Goal: Task Accomplishment & Management: Manage account settings

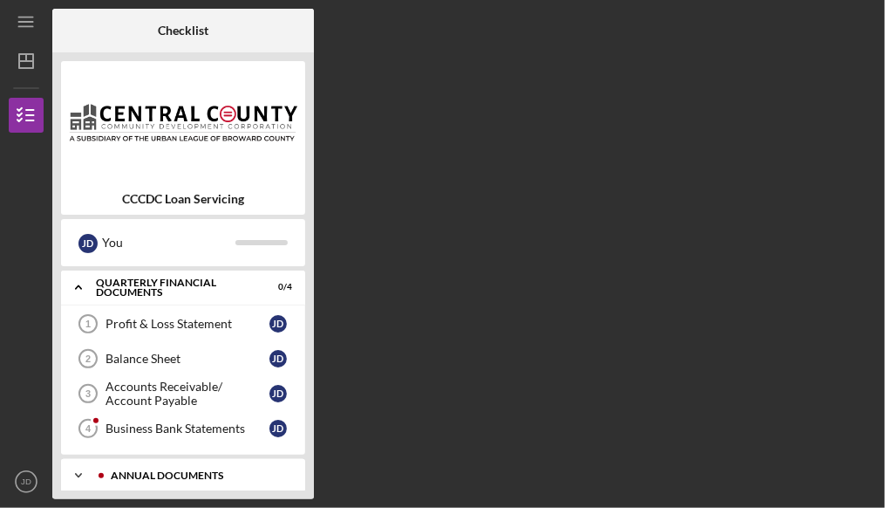
click at [152, 473] on div "Annual Documents" at bounding box center [197, 475] width 173 height 10
click at [80, 289] on icon "Icon/Expander" at bounding box center [78, 286] width 35 height 35
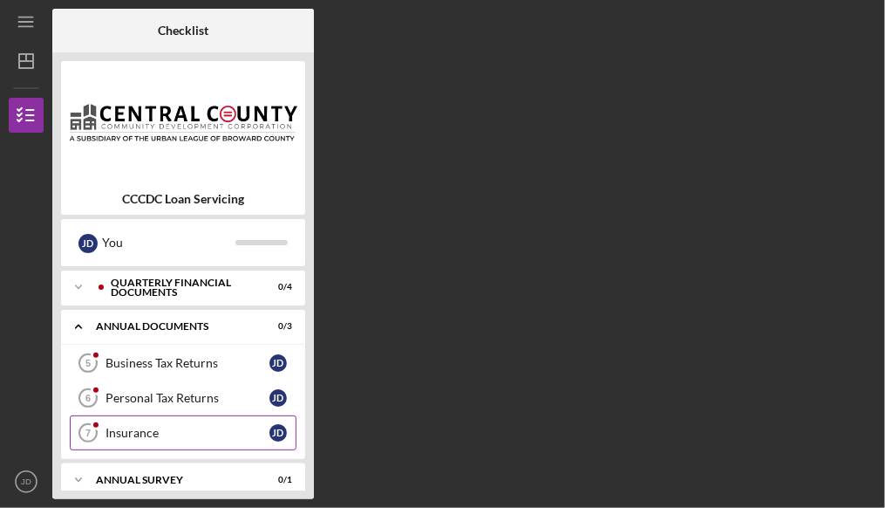
click at [153, 423] on link "Insurance 7 Insurance J D" at bounding box center [183, 432] width 227 height 35
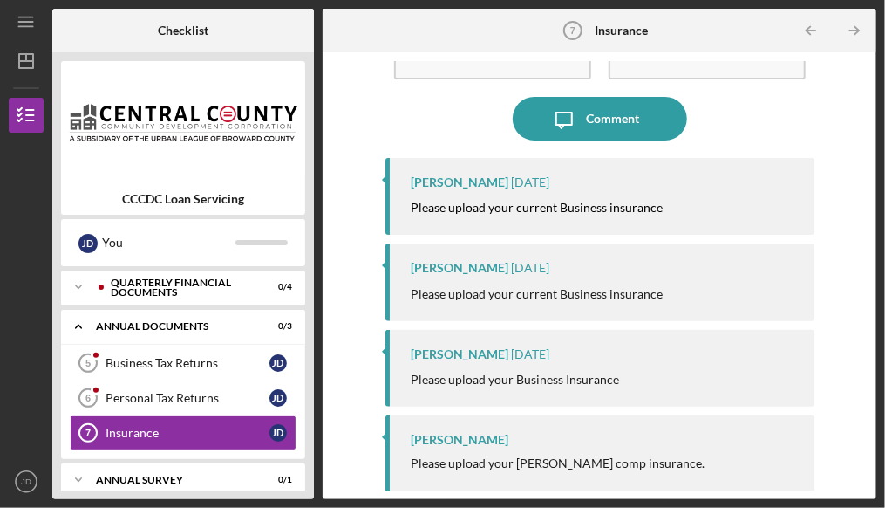
scroll to position [109, 0]
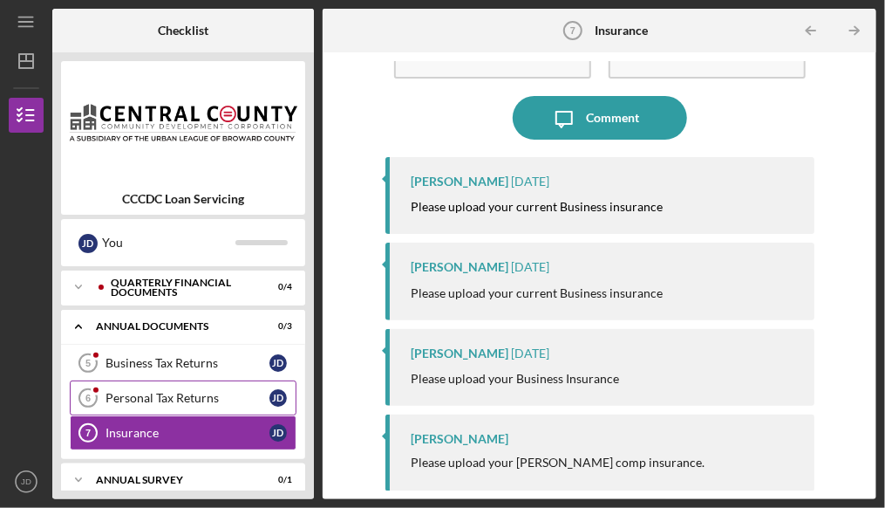
click at [180, 393] on div "Personal Tax Returns" at bounding box center [188, 398] width 164 height 14
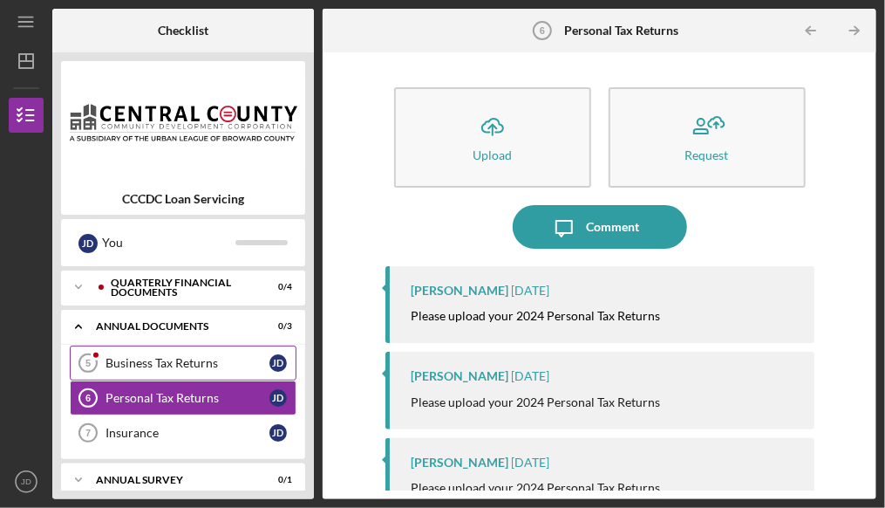
click at [174, 356] on div "Business Tax Returns" at bounding box center [188, 363] width 164 height 14
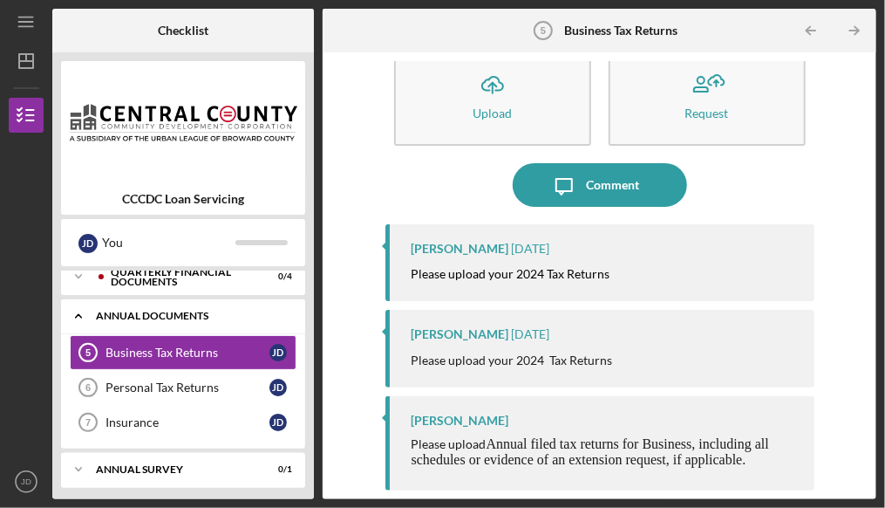
scroll to position [14, 0]
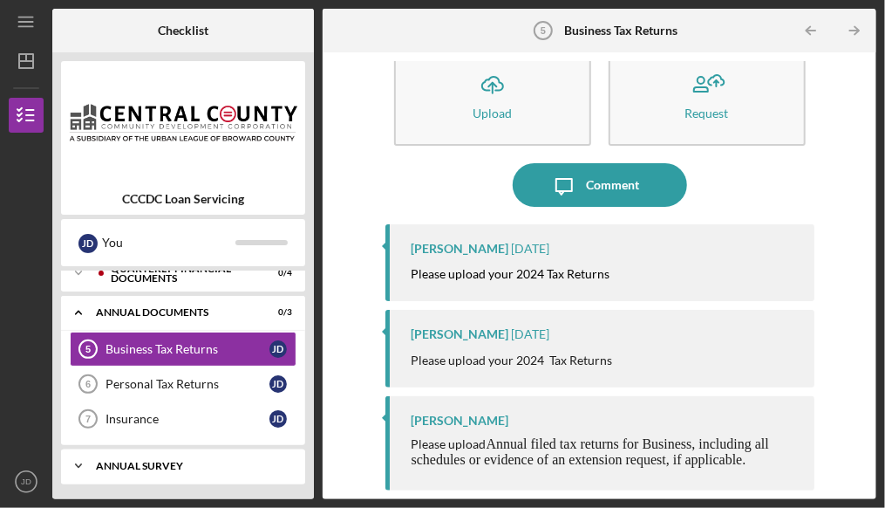
click at [124, 461] on div "Annual Survey" at bounding box center [189, 465] width 187 height 10
click at [78, 314] on polyline at bounding box center [78, 311] width 5 height 3
click at [151, 460] on div "Annual Survey" at bounding box center [189, 465] width 187 height 10
click at [148, 460] on div "Annual Survey" at bounding box center [189, 465] width 187 height 10
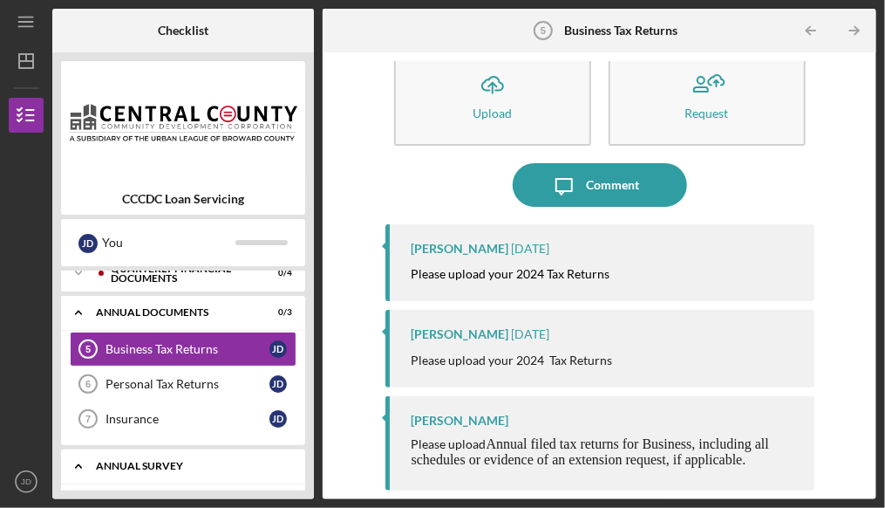
click at [148, 460] on div "Annual Survey" at bounding box center [189, 465] width 187 height 10
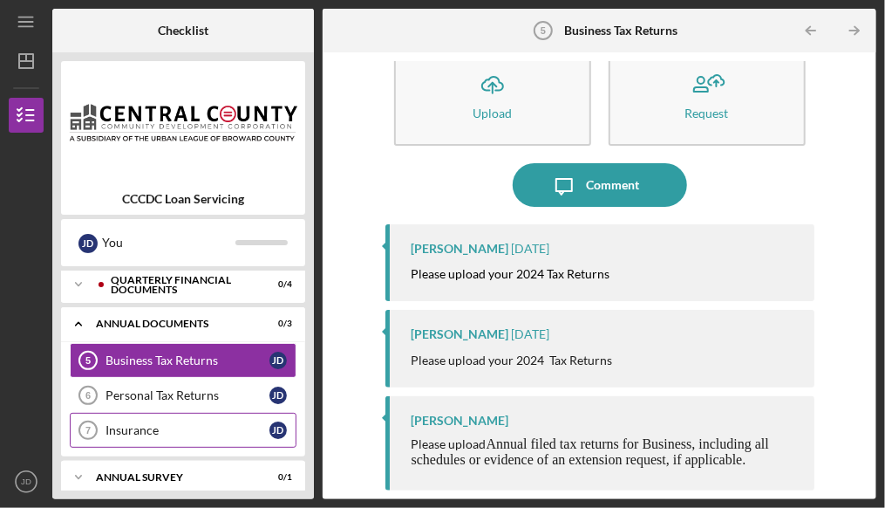
scroll to position [0, 0]
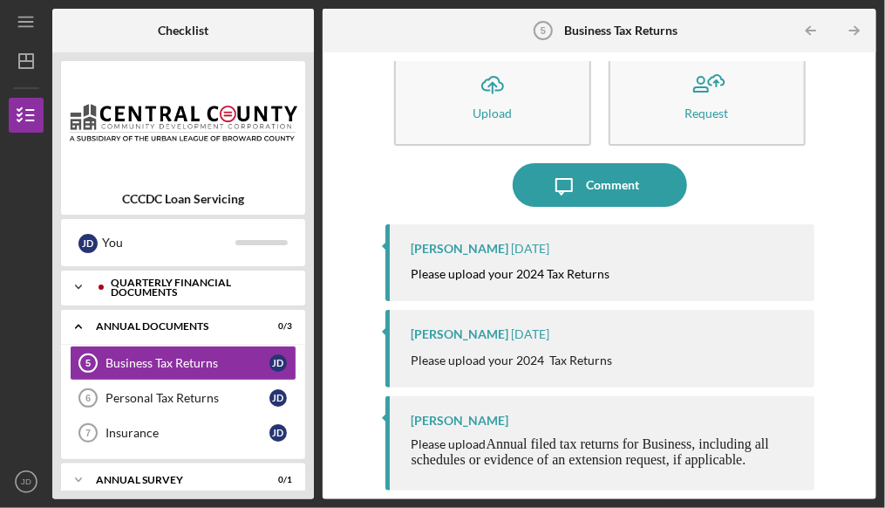
click at [76, 285] on polyline at bounding box center [78, 286] width 5 height 3
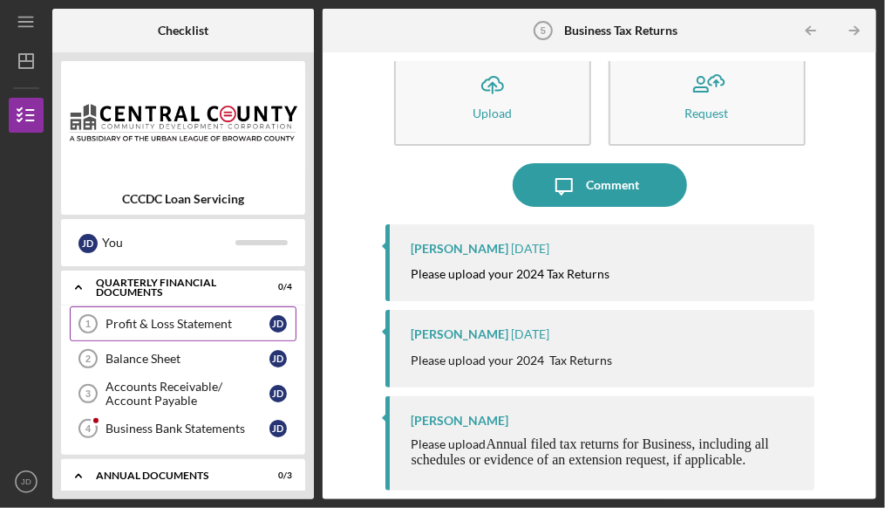
click at [155, 311] on link "Profit & Loss Statement 1 Profit & Loss Statement J D" at bounding box center [183, 323] width 227 height 35
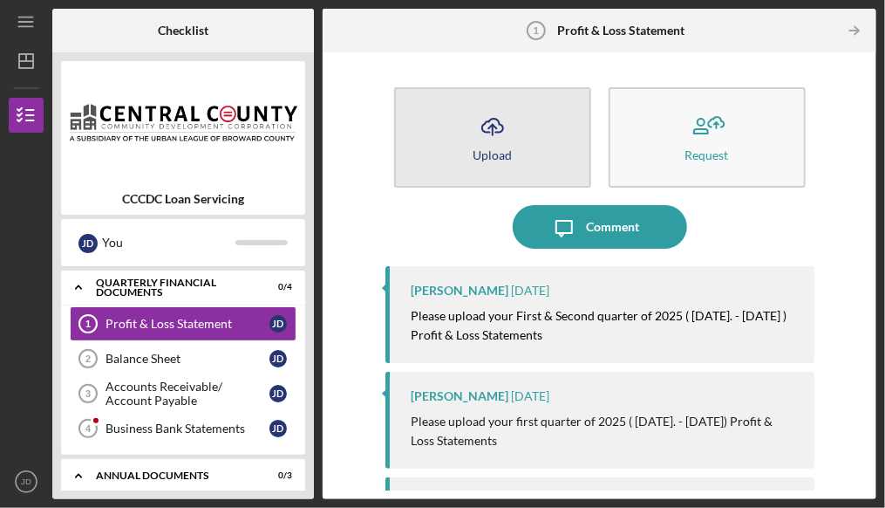
click at [448, 113] on button "Icon/Upload Upload" at bounding box center [492, 137] width 197 height 100
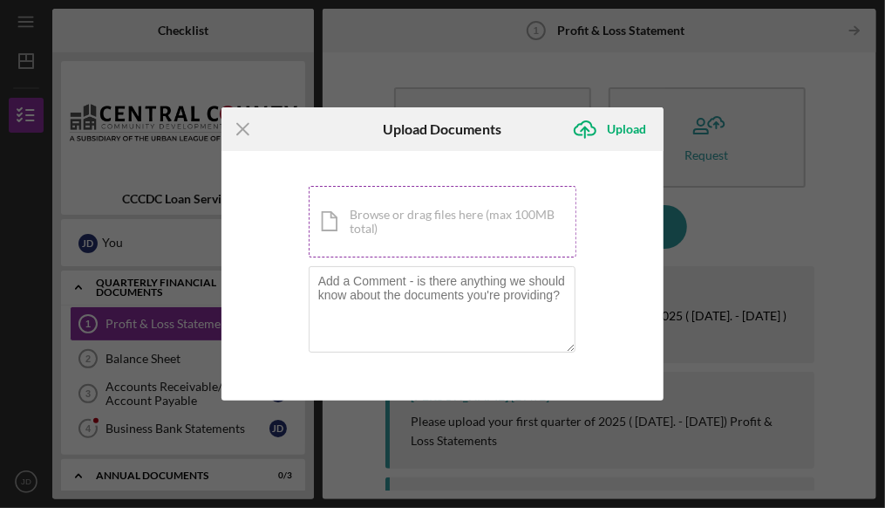
click at [402, 227] on div "Icon/Document Browse or drag files here (max 100MB total) Tap to choose files o…" at bounding box center [443, 222] width 269 height 72
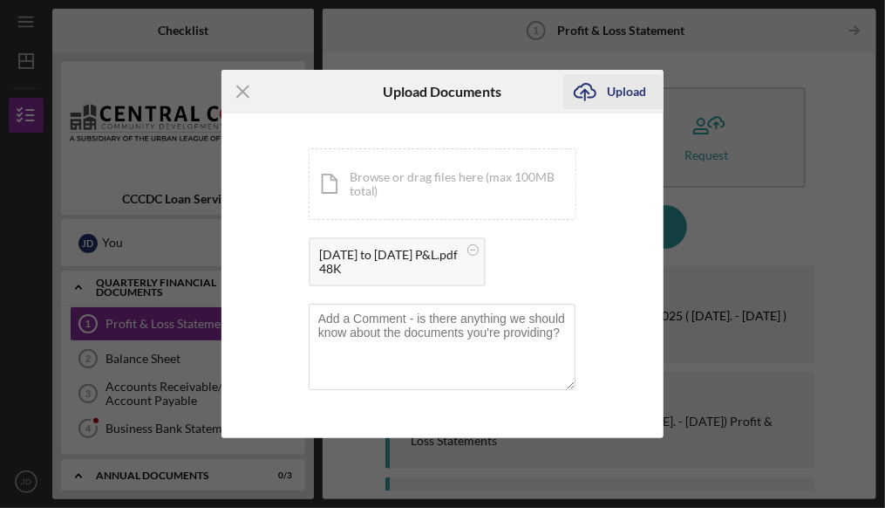
click at [630, 97] on div "Upload" at bounding box center [626, 91] width 39 height 35
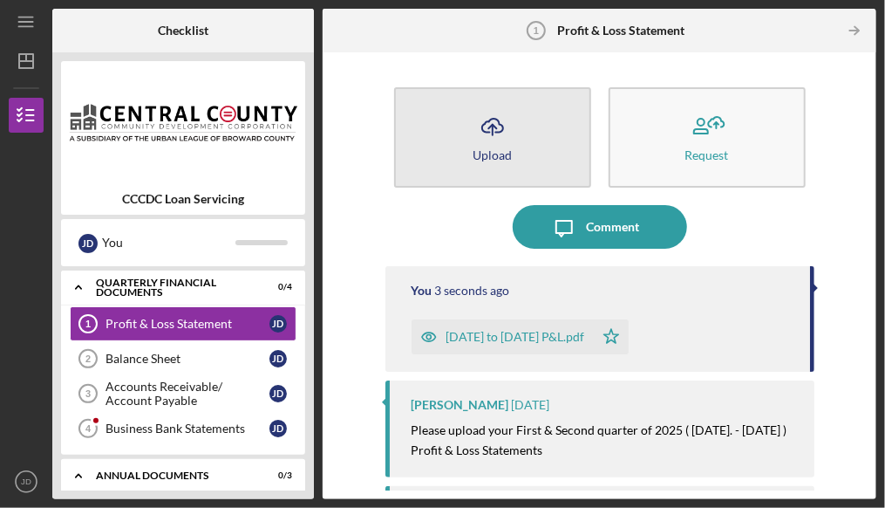
click at [474, 144] on icon "Icon/Upload" at bounding box center [493, 127] width 44 height 44
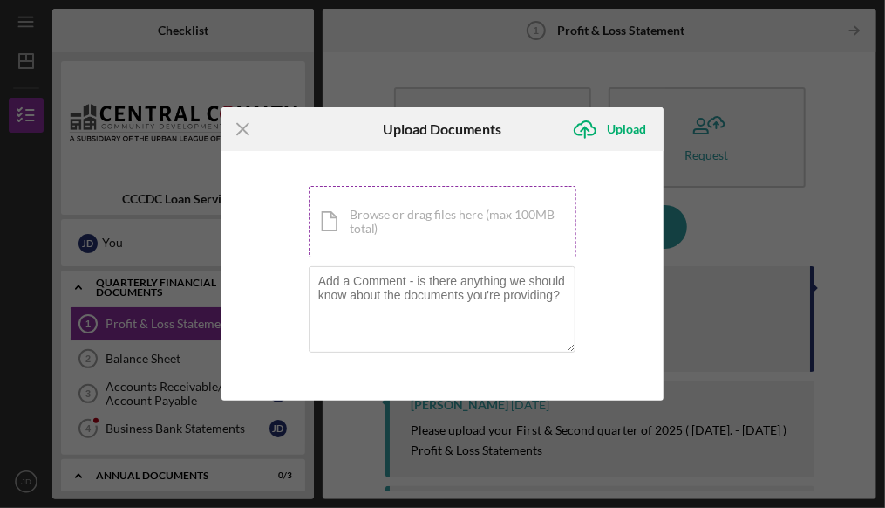
click at [427, 235] on div "Icon/Document Browse or drag files here (max 100MB total) Tap to choose files o…" at bounding box center [443, 222] width 269 height 72
click at [436, 241] on div "Icon/Document Browse or drag files here (max 100MB total) Tap to choose files o…" at bounding box center [443, 222] width 269 height 72
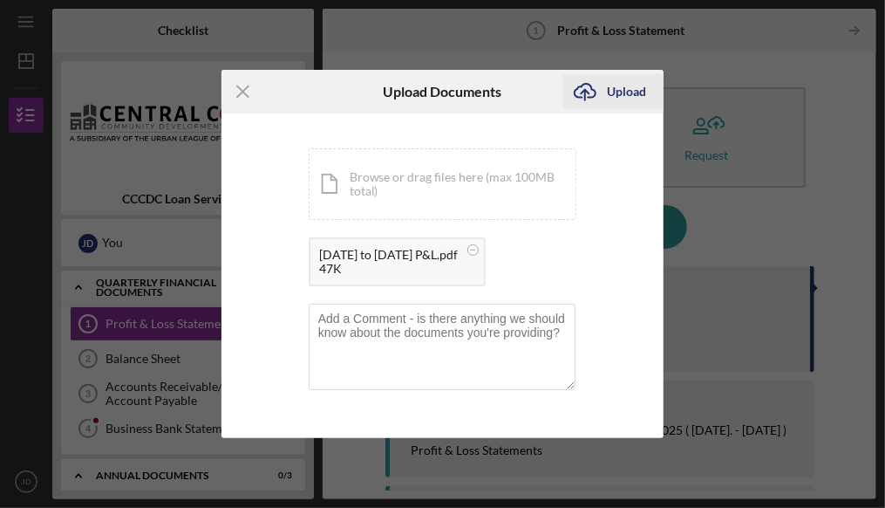
click at [622, 98] on div "Upload" at bounding box center [626, 91] width 39 height 35
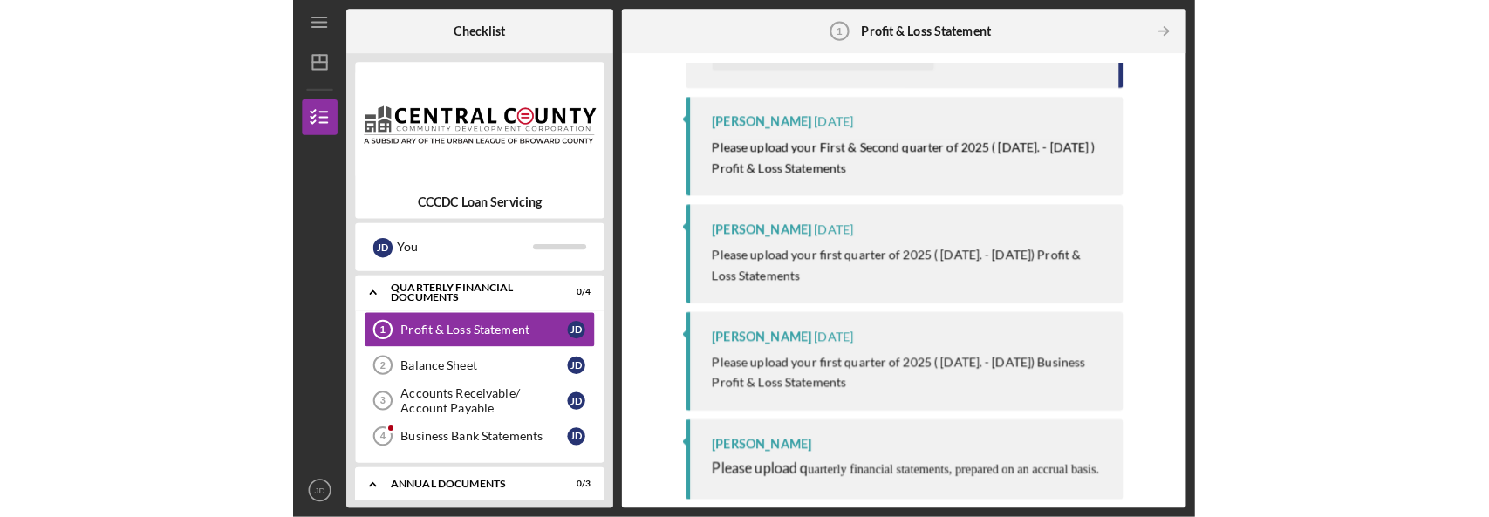
scroll to position [415, 0]
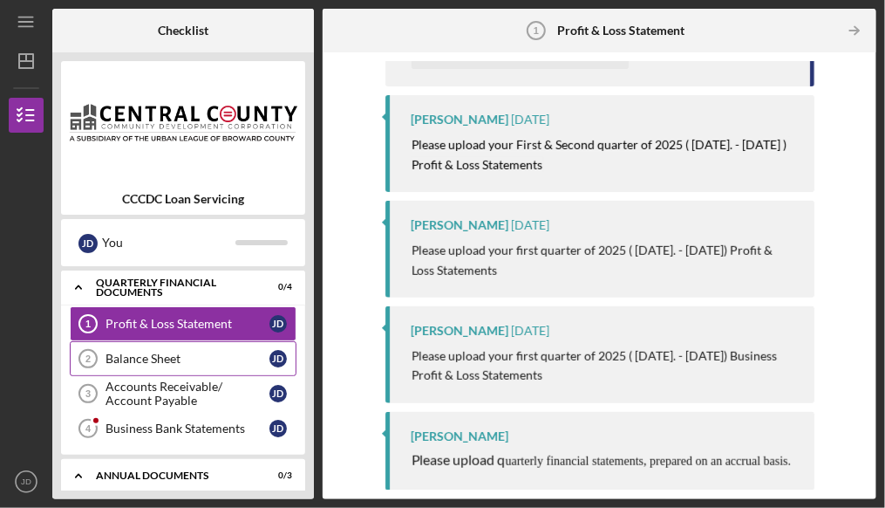
click at [211, 346] on link "Balance Sheet 2 Balance Sheet J D" at bounding box center [183, 358] width 227 height 35
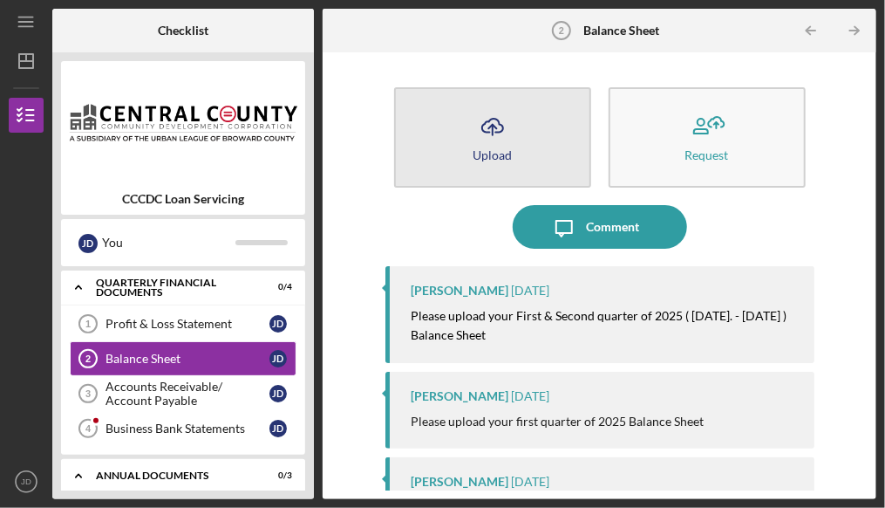
click at [497, 145] on icon "Icon/Upload" at bounding box center [493, 127] width 44 height 44
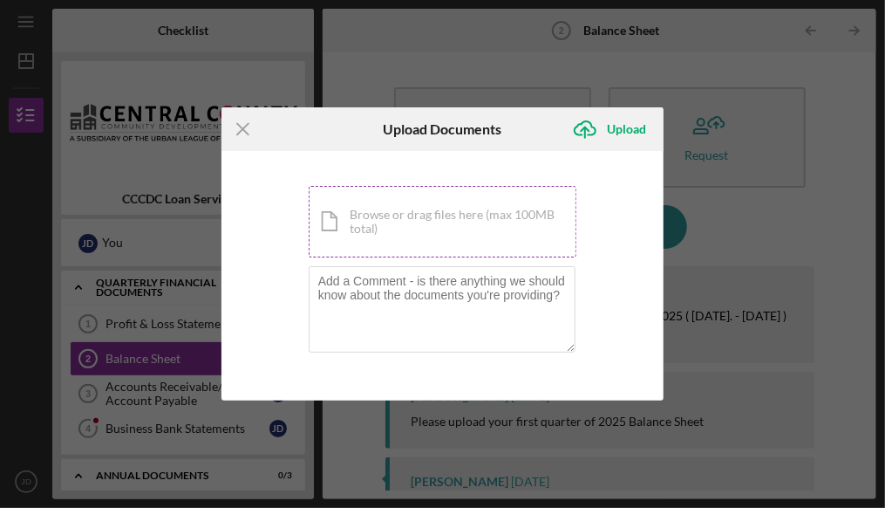
click at [467, 228] on div "Icon/Document Browse or drag files here (max 100MB total) Tap to choose files o…" at bounding box center [443, 222] width 269 height 72
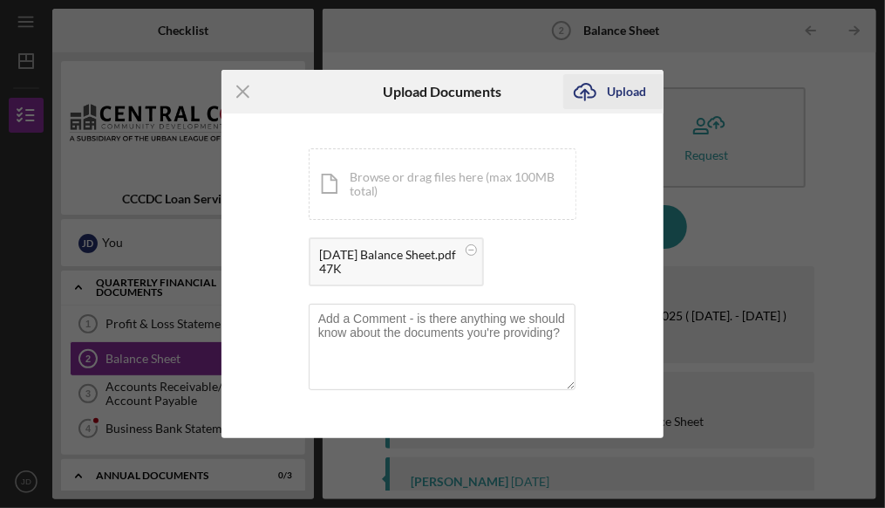
click at [619, 97] on div "Upload" at bounding box center [626, 91] width 39 height 35
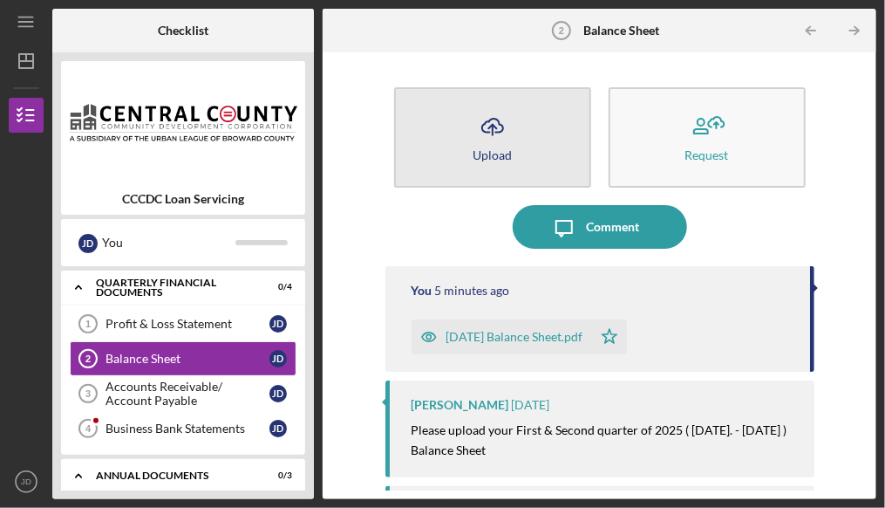
click at [456, 158] on button "Icon/Upload Upload" at bounding box center [492, 137] width 197 height 100
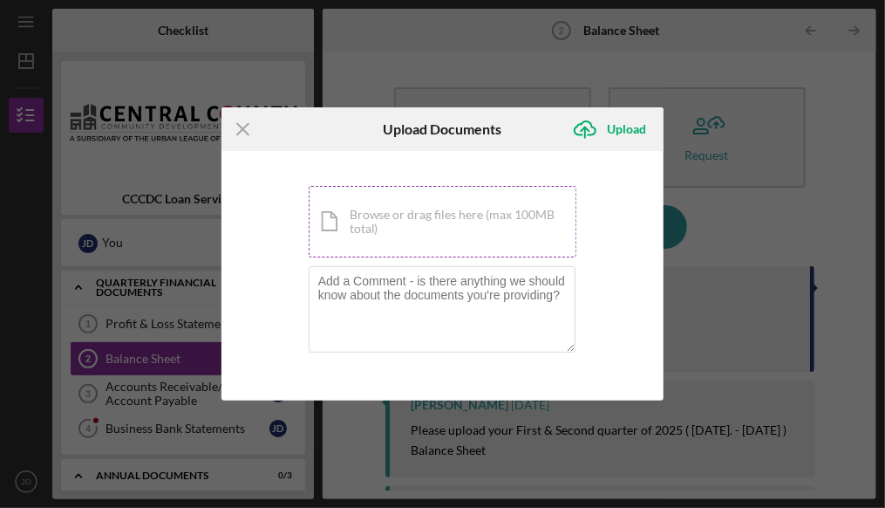
click at [419, 228] on div "Icon/Document Browse or drag files here (max 100MB total) Tap to choose files o…" at bounding box center [443, 222] width 269 height 72
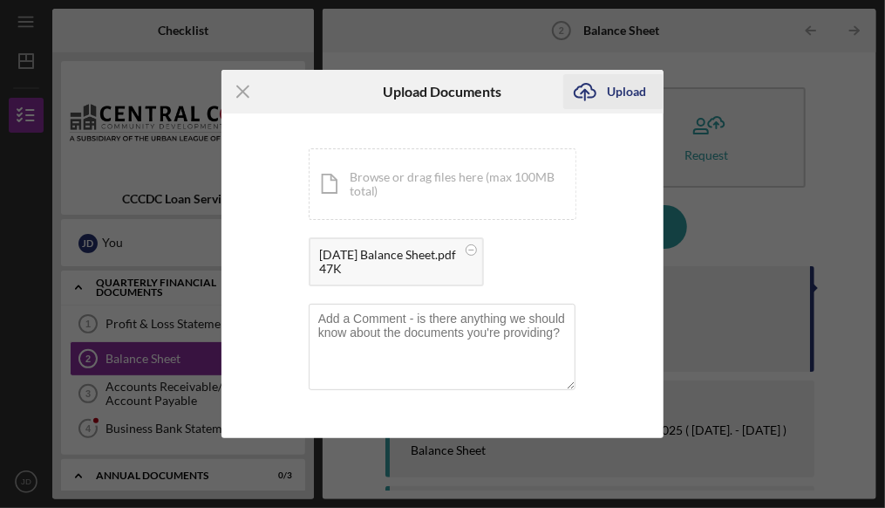
click at [623, 93] on div "Upload" at bounding box center [626, 91] width 39 height 35
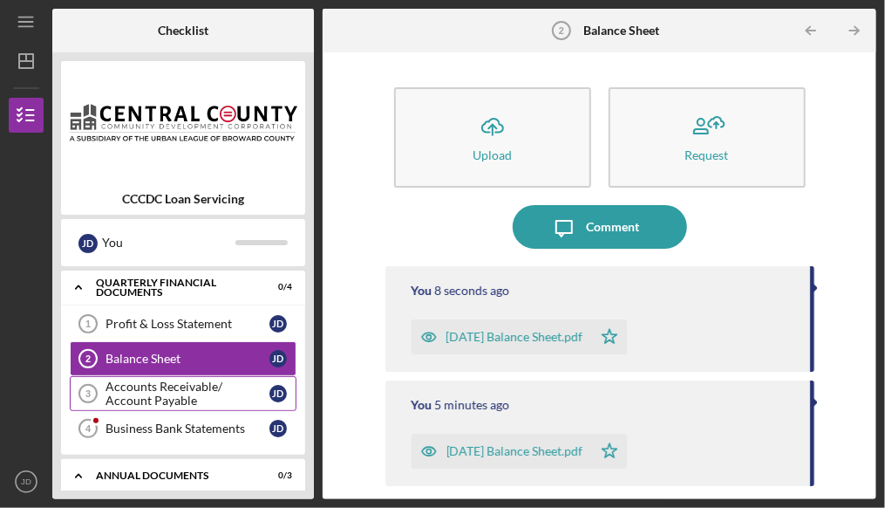
click at [159, 394] on div "Accounts Receivable/ Account Payable" at bounding box center [188, 393] width 164 height 28
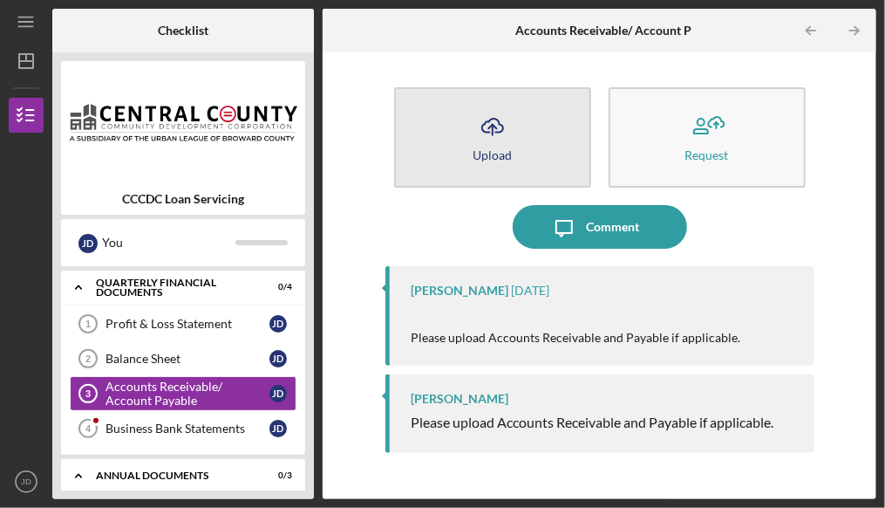
click at [478, 148] on div "Upload" at bounding box center [492, 154] width 39 height 13
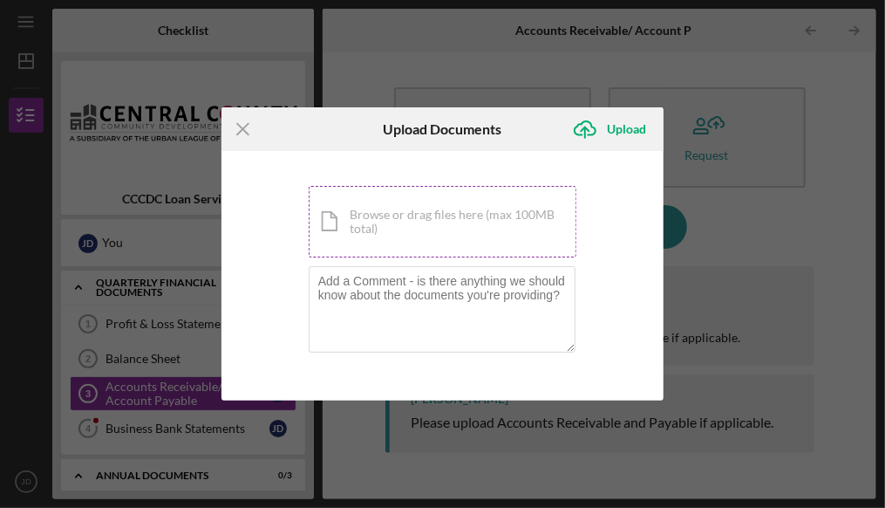
click at [457, 217] on div "Icon/Document Browse or drag files here (max 100MB total) Tap to choose files o…" at bounding box center [443, 222] width 269 height 72
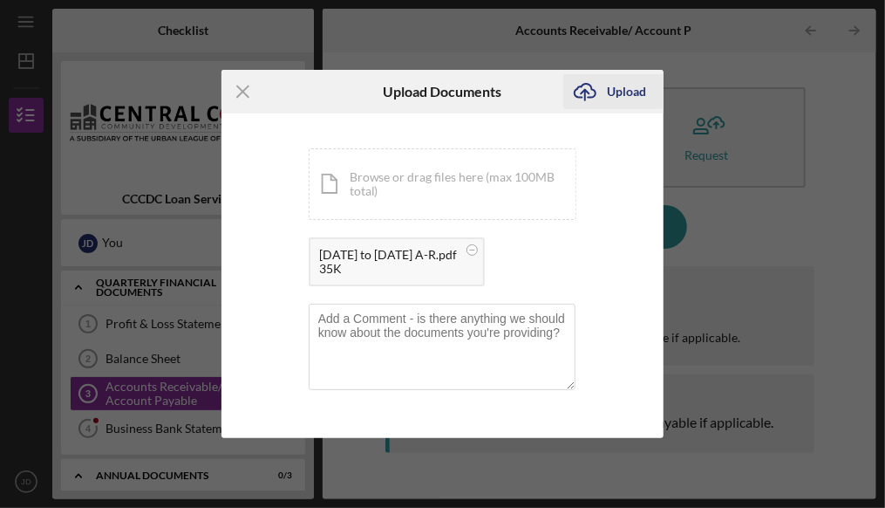
click at [620, 99] on div "Upload" at bounding box center [626, 91] width 39 height 35
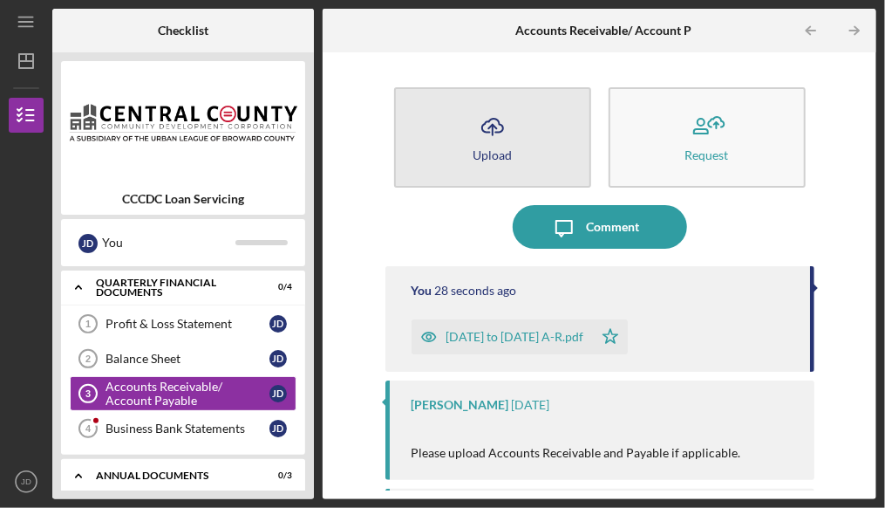
click at [532, 161] on button "Icon/Upload Upload" at bounding box center [492, 137] width 197 height 100
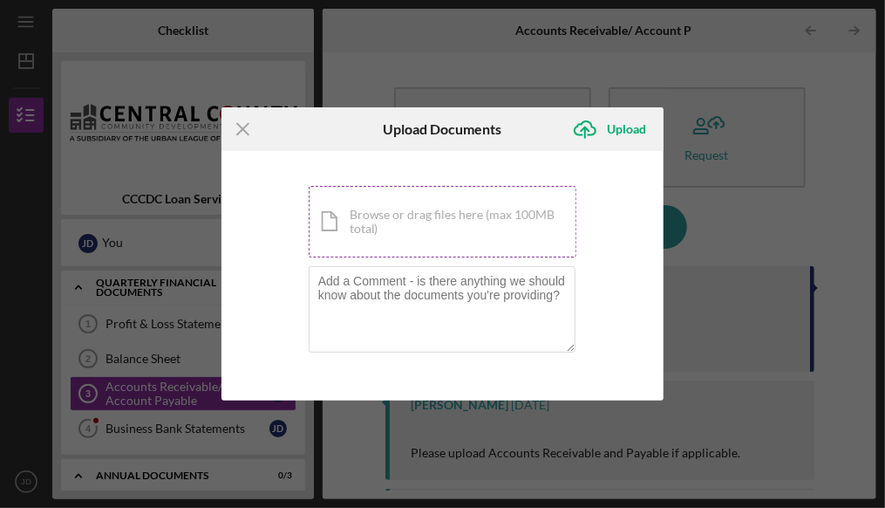
click at [450, 214] on div "Icon/Document Browse or drag files here (max 100MB total) Tap to choose files o…" at bounding box center [443, 222] width 269 height 72
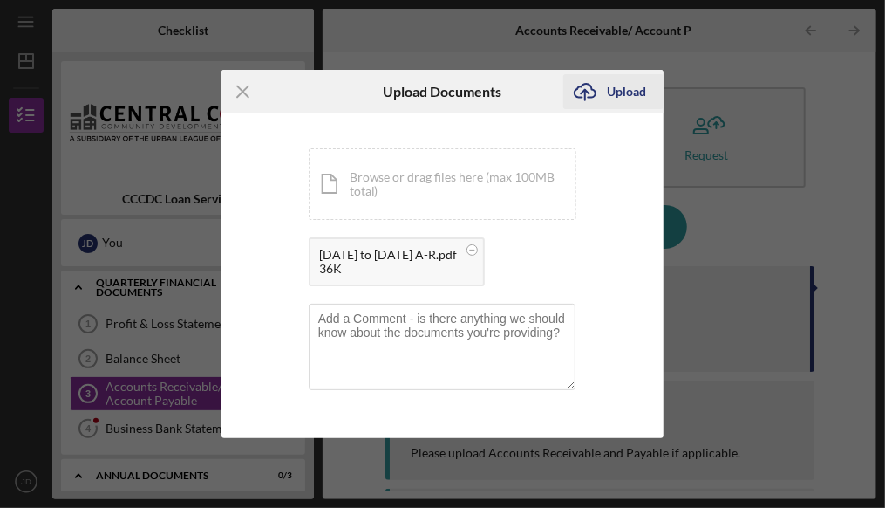
click at [636, 88] on div "Upload" at bounding box center [626, 91] width 39 height 35
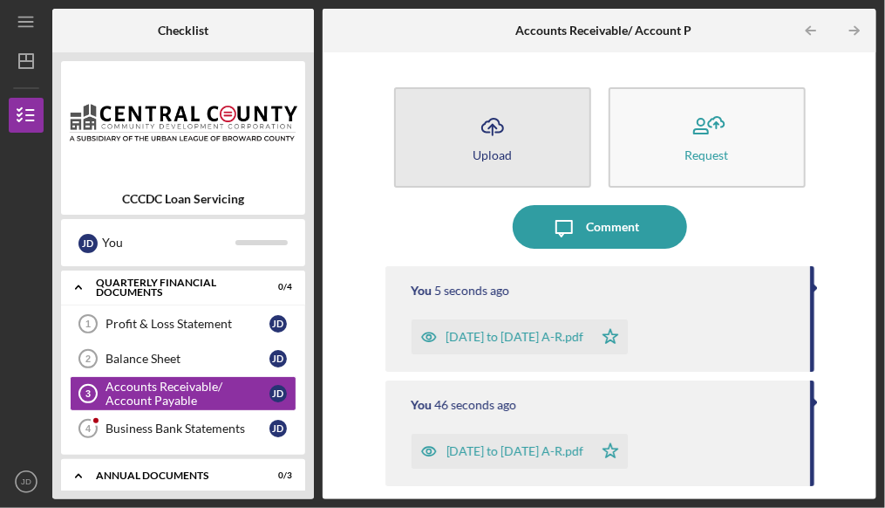
click at [450, 160] on button "Icon/Upload Upload" at bounding box center [492, 137] width 197 height 100
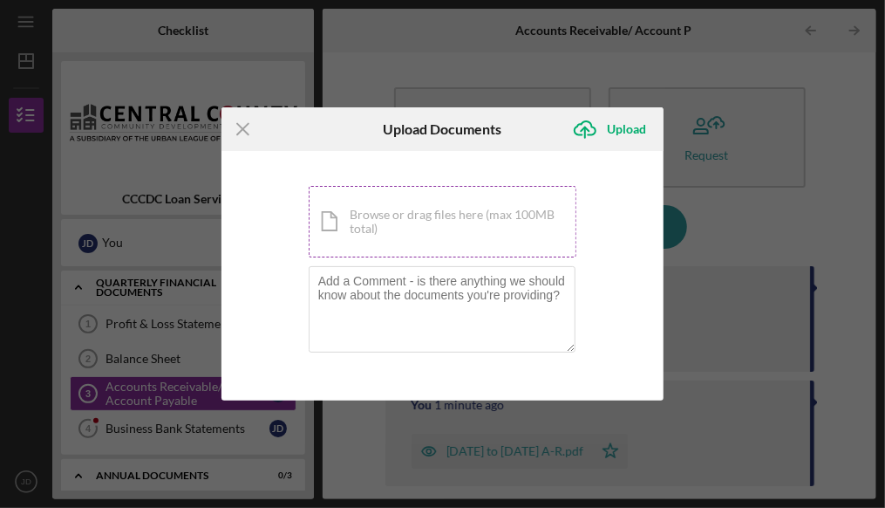
click at [460, 243] on div "Icon/Document Browse or drag files here (max 100MB total) Tap to choose files o…" at bounding box center [443, 222] width 269 height 72
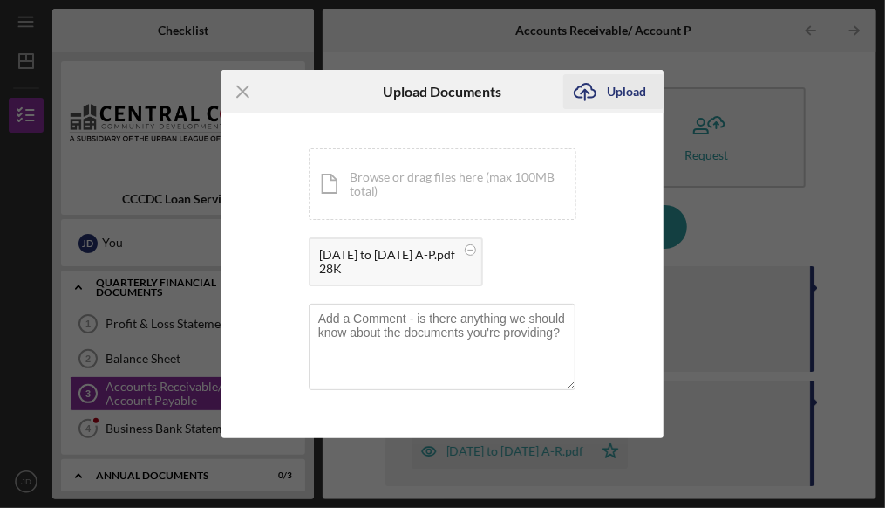
click at [626, 86] on div "Upload" at bounding box center [626, 91] width 39 height 35
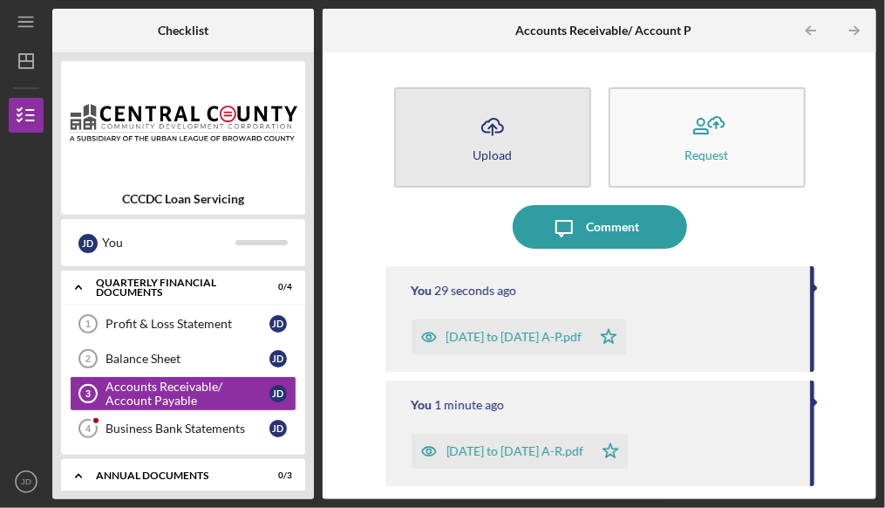
click at [499, 141] on icon "Icon/Upload" at bounding box center [493, 127] width 44 height 44
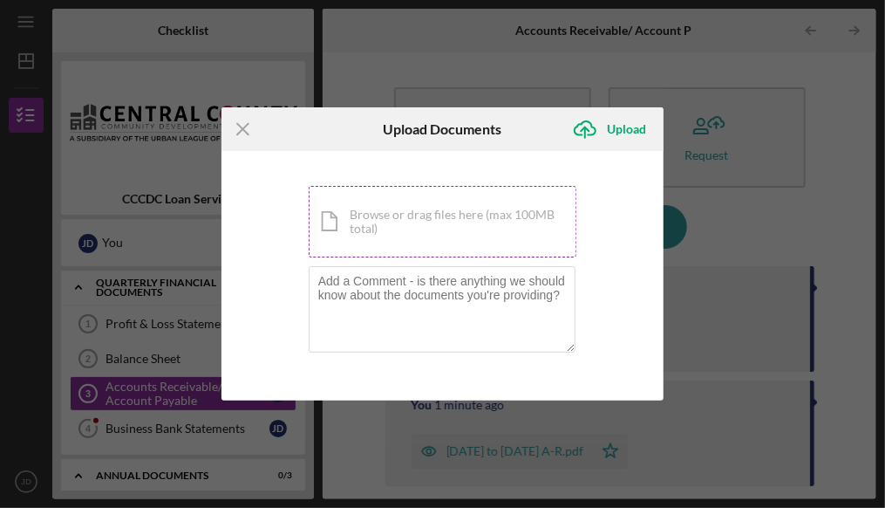
click at [422, 221] on div "Icon/Document Browse or drag files here (max 100MB total) Tap to choose files o…" at bounding box center [443, 222] width 269 height 72
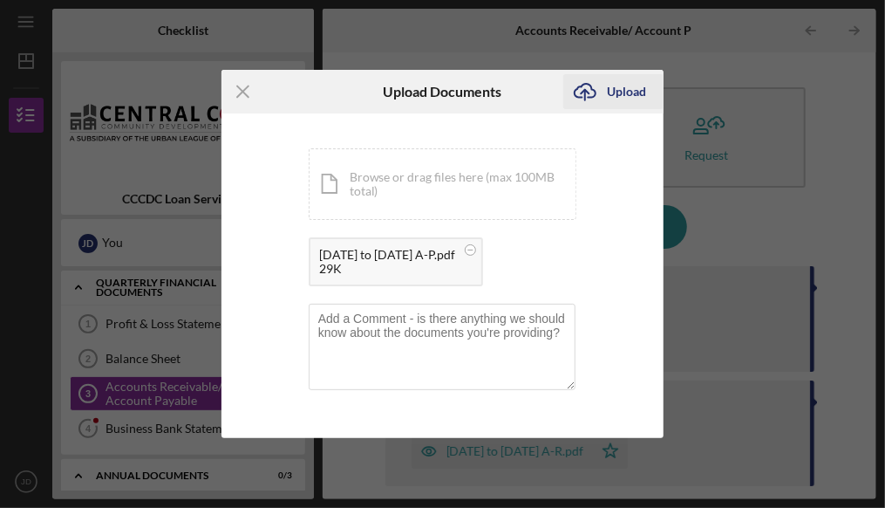
click at [622, 97] on div "Upload" at bounding box center [626, 91] width 39 height 35
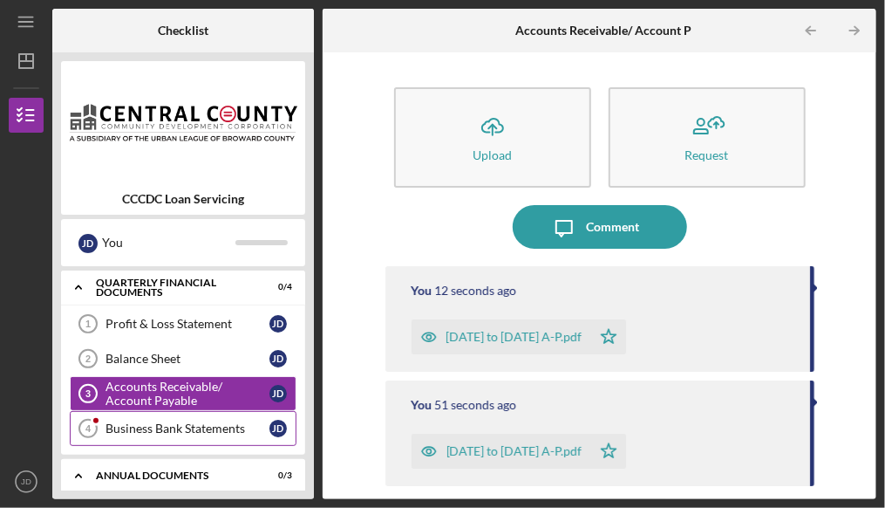
click at [209, 425] on div "Business Bank Statements" at bounding box center [188, 428] width 164 height 14
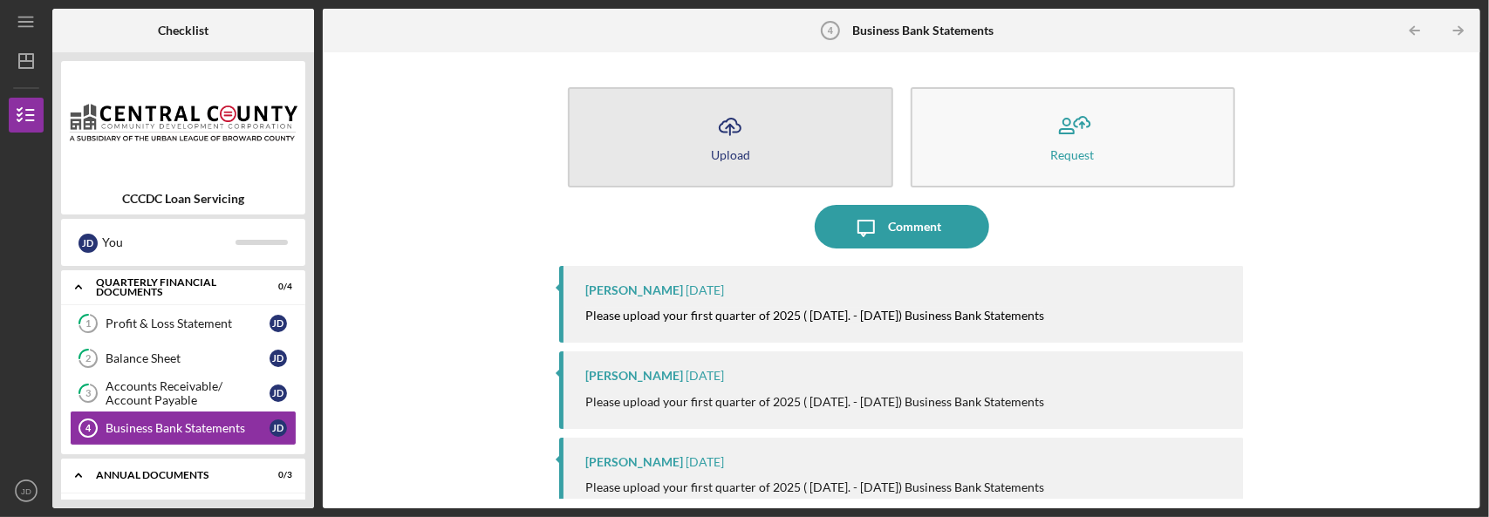
click at [753, 146] on button "Icon/Upload Upload" at bounding box center [730, 137] width 324 height 100
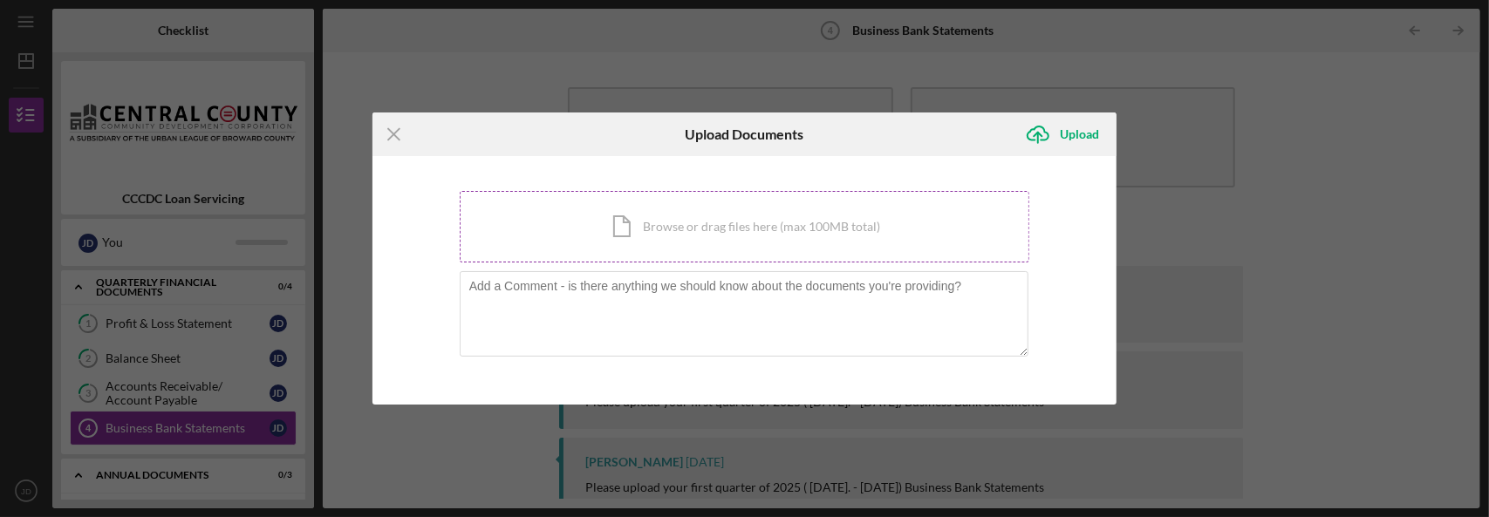
click at [733, 240] on div "Icon/Document Browse or drag files here (max 100MB total) Tap to choose files o…" at bounding box center [745, 227] width 570 height 72
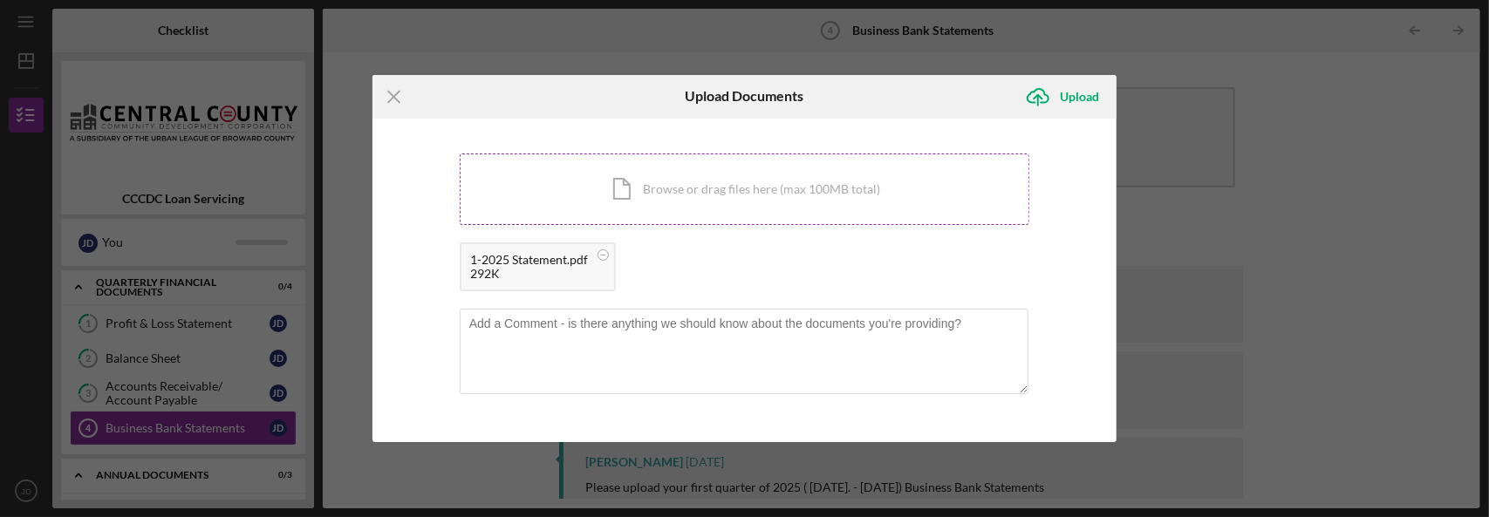
click at [728, 205] on div "Icon/Document Browse or drag files here (max 100MB total) Tap to choose files o…" at bounding box center [745, 189] width 570 height 72
click at [701, 210] on div "Icon/Document Browse or drag files here (max 100MB total) Tap to choose files o…" at bounding box center [745, 189] width 570 height 72
click at [726, 201] on div "Icon/Document Browse or drag files here (max 100MB total) Tap to choose files o…" at bounding box center [745, 189] width 570 height 72
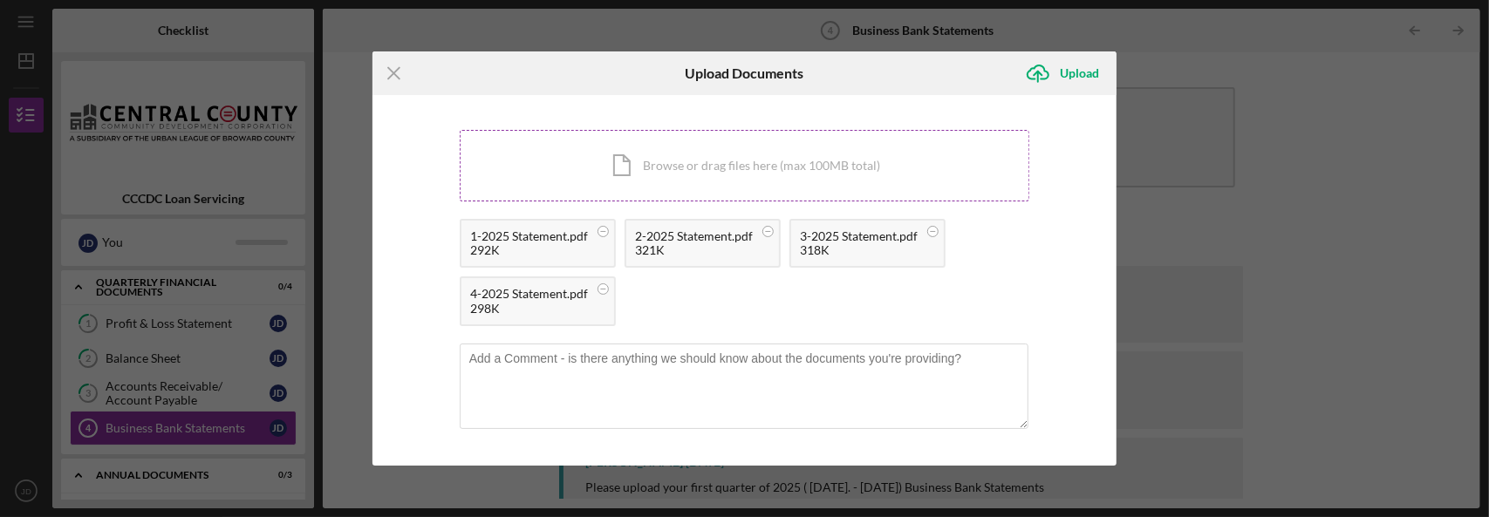
click at [680, 195] on div "Icon/Document Browse or drag files here (max 100MB total) Tap to choose files o…" at bounding box center [745, 166] width 570 height 72
click at [663, 188] on div "Icon/Document Browse or drag files here (max 100MB total) Tap to choose files o…" at bounding box center [745, 166] width 570 height 72
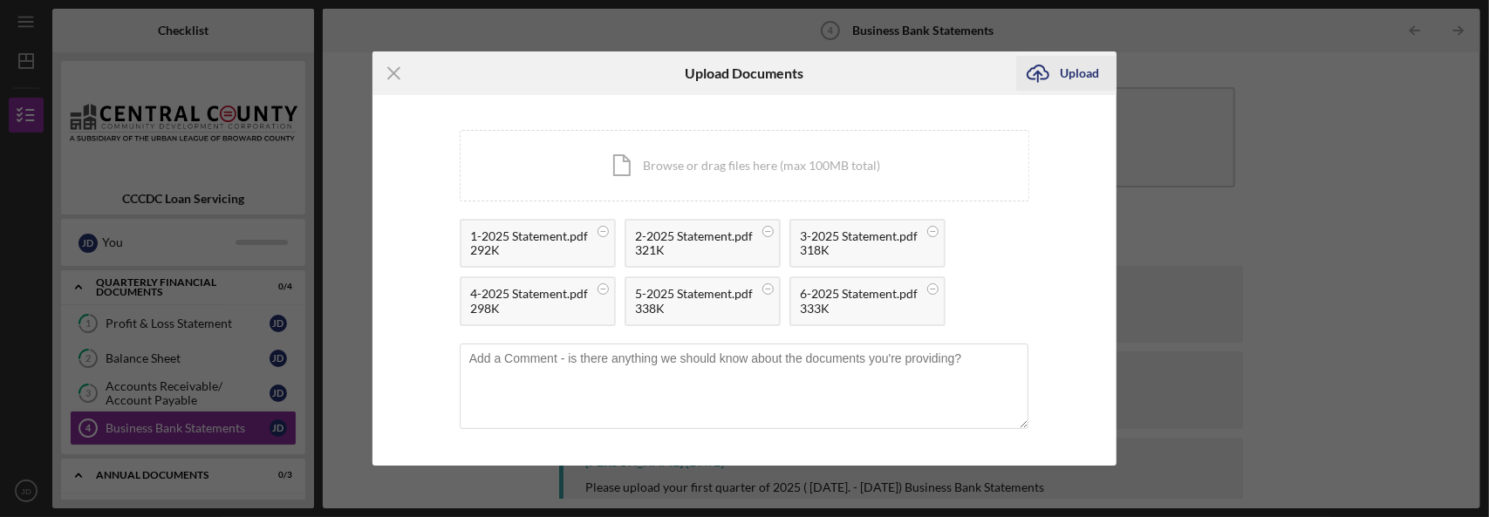
click at [884, 69] on div "Upload" at bounding box center [1078, 73] width 39 height 35
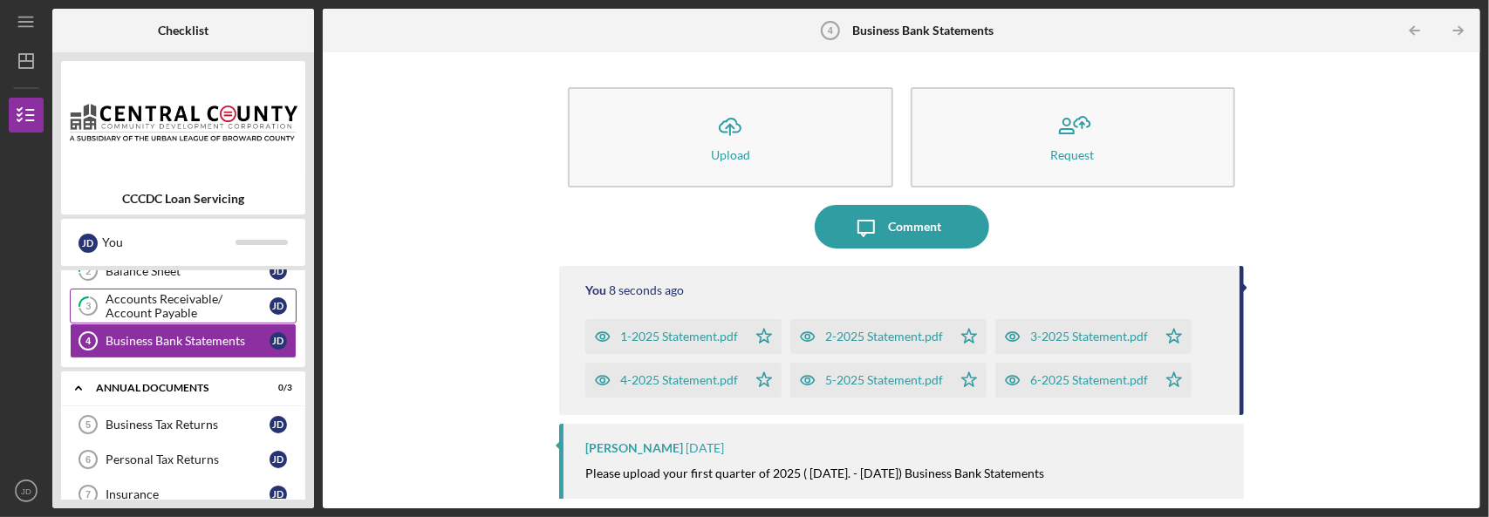
scroll to position [151, 0]
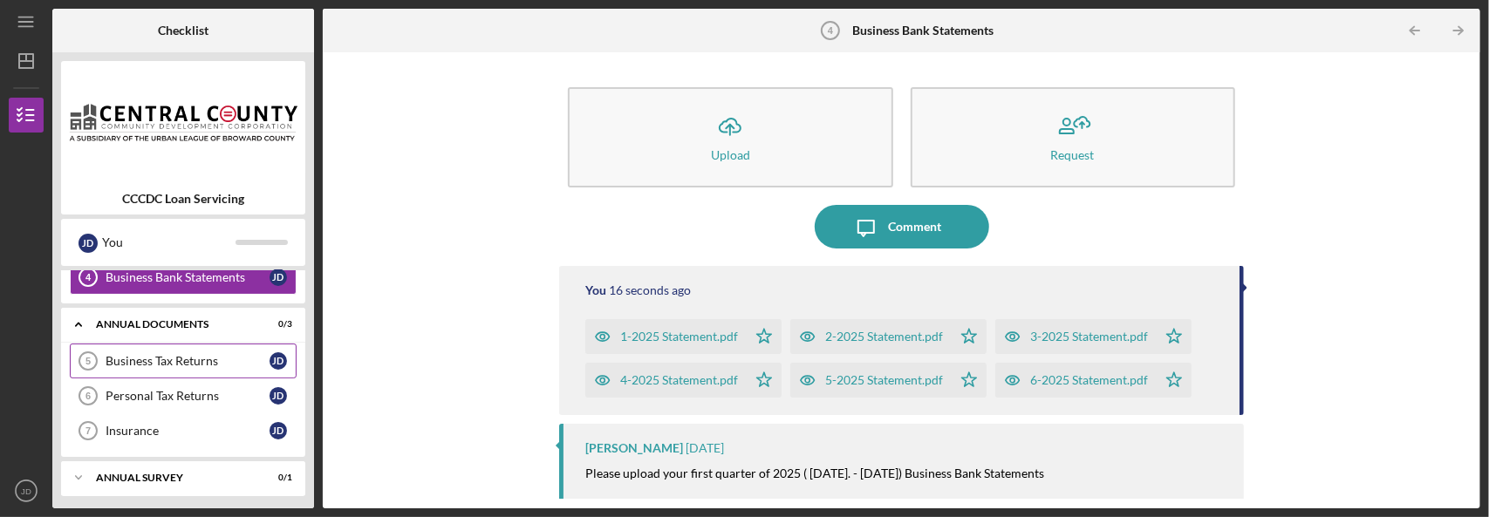
click at [174, 355] on div "Business Tax Returns" at bounding box center [188, 361] width 164 height 14
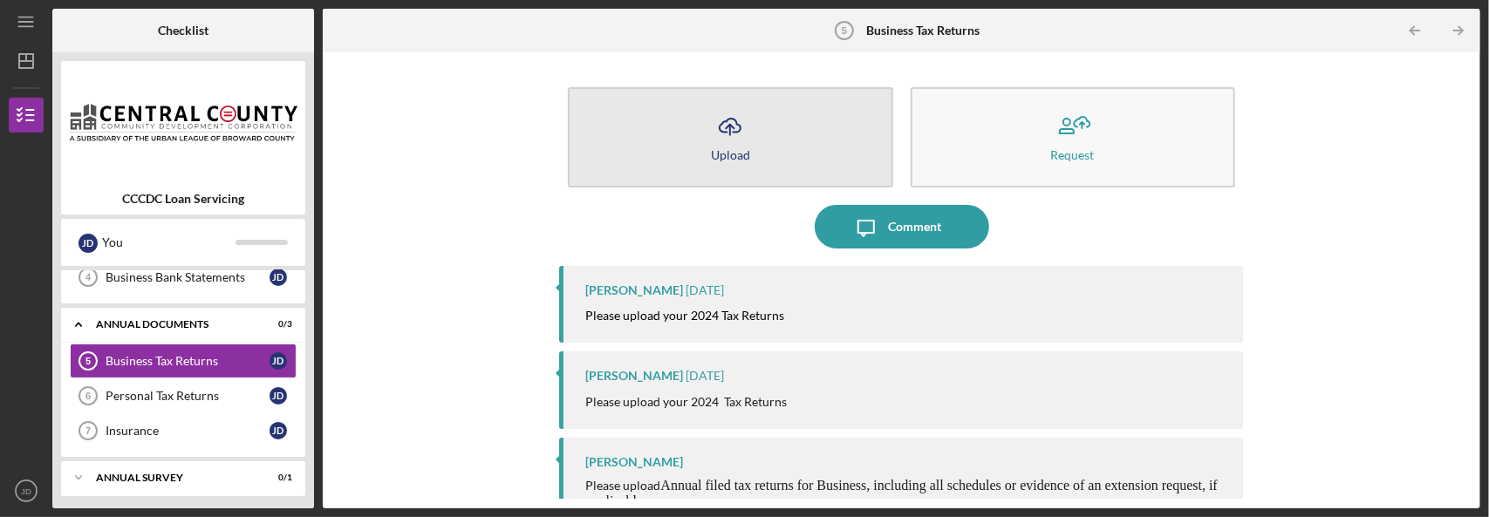
click at [758, 155] on button "Icon/Upload Upload" at bounding box center [730, 137] width 324 height 100
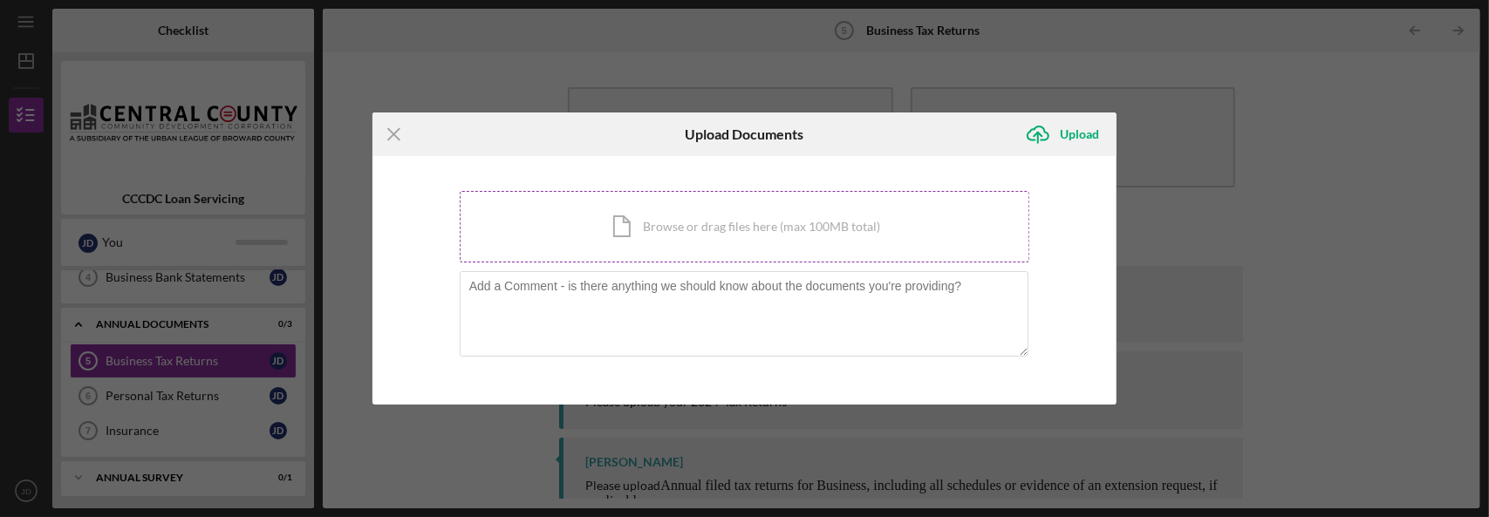
click at [712, 229] on div "Icon/Document Browse or drag files here (max 100MB total) Tap to choose files o…" at bounding box center [745, 227] width 570 height 72
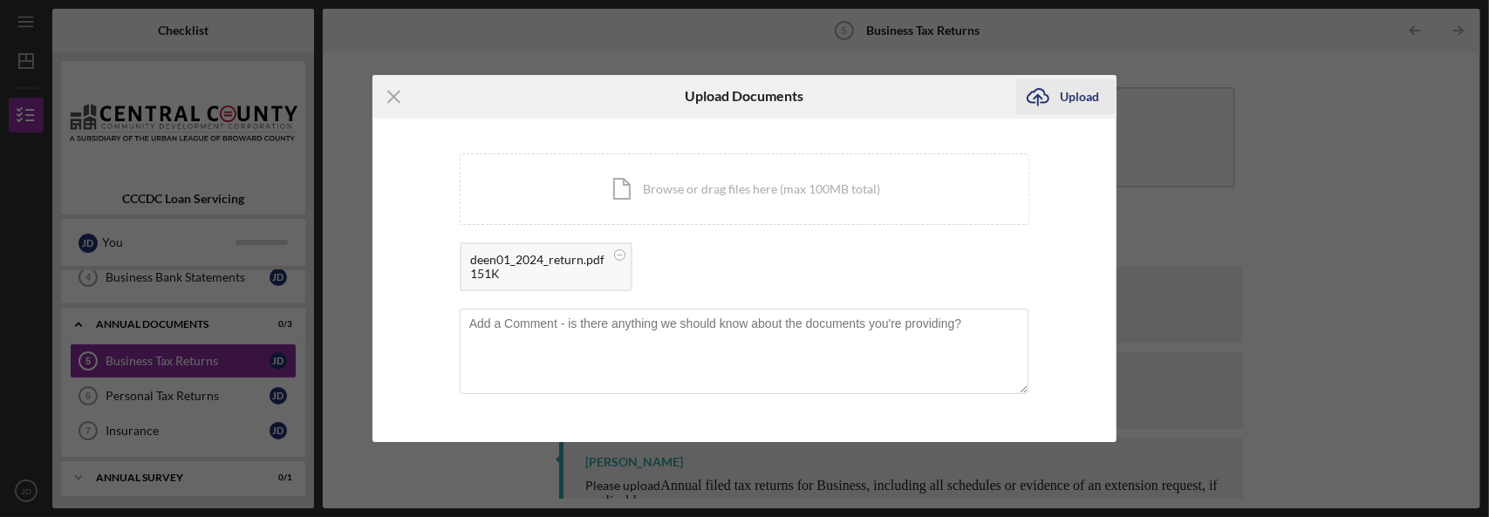
click at [884, 102] on div "Upload" at bounding box center [1078, 96] width 39 height 35
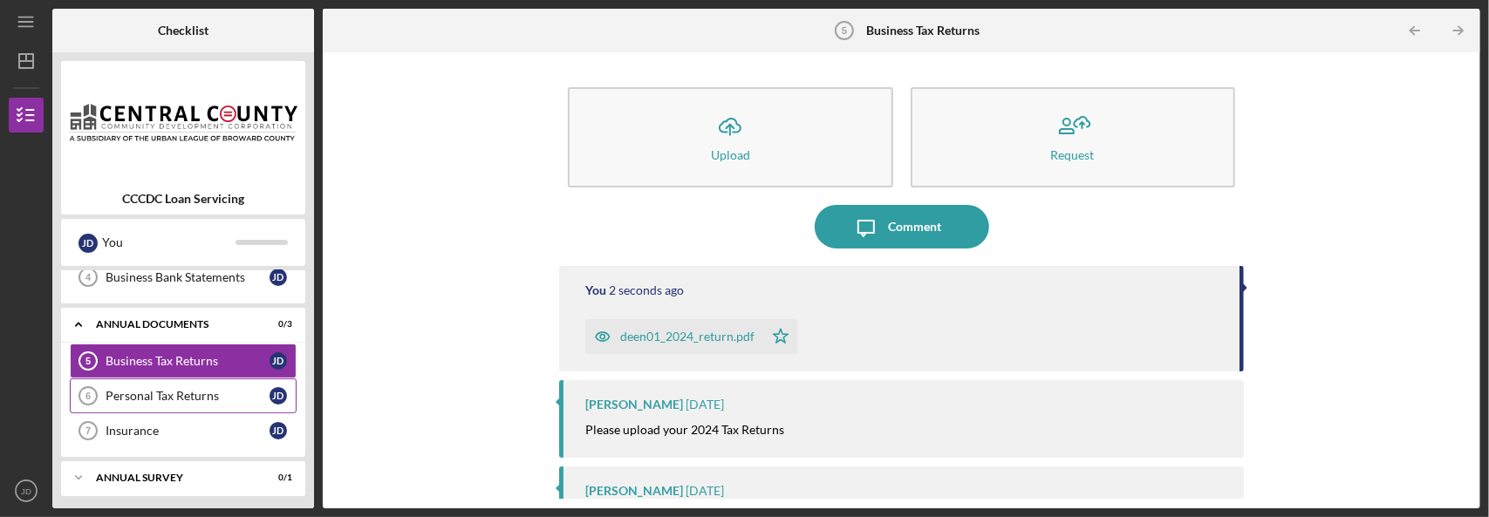
click at [166, 389] on div "Personal Tax Returns" at bounding box center [188, 396] width 164 height 14
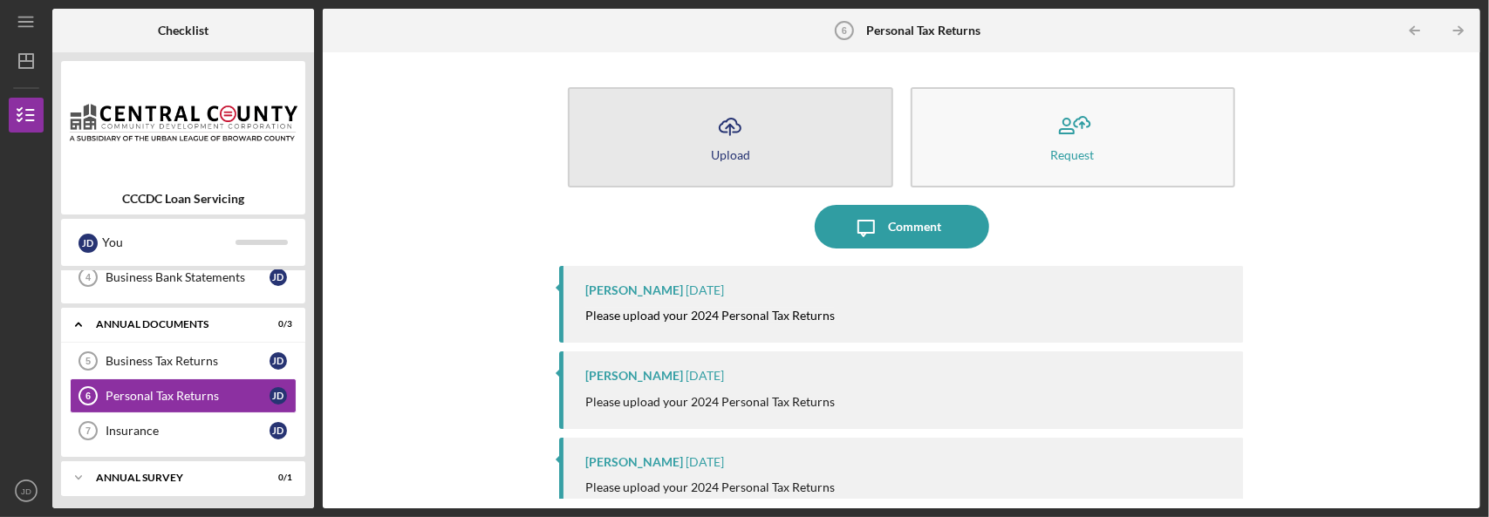
click at [742, 152] on div "Upload" at bounding box center [730, 154] width 39 height 13
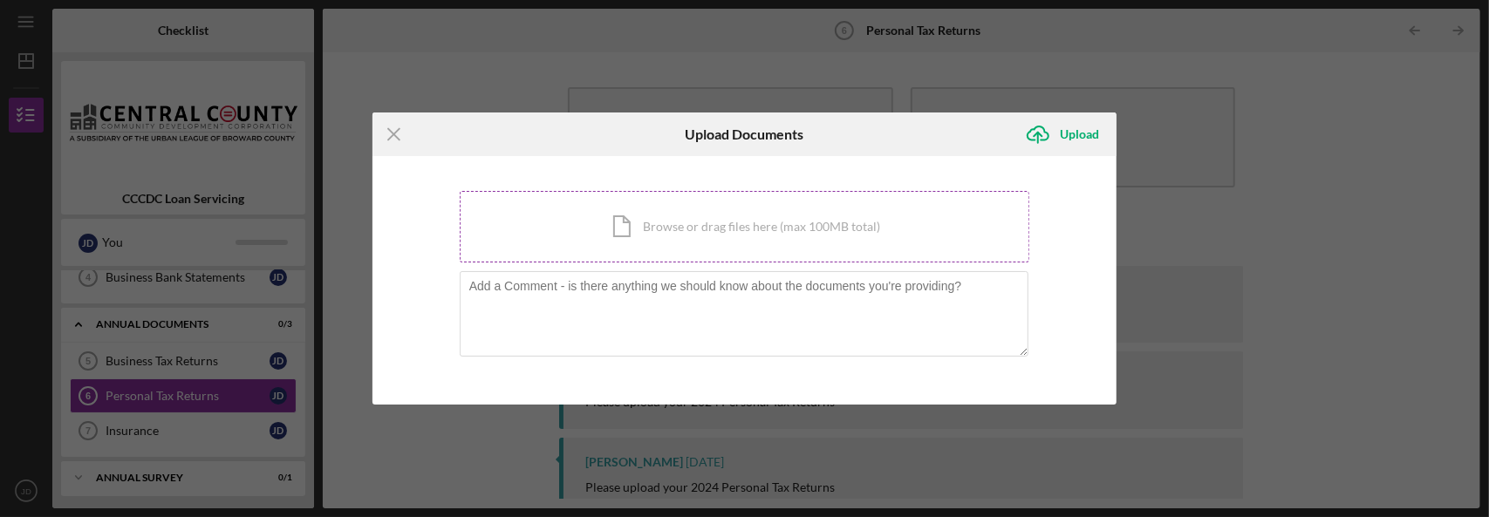
click at [794, 230] on div "Icon/Document Browse or drag files here (max 100MB total) Tap to choose files o…" at bounding box center [745, 227] width 570 height 72
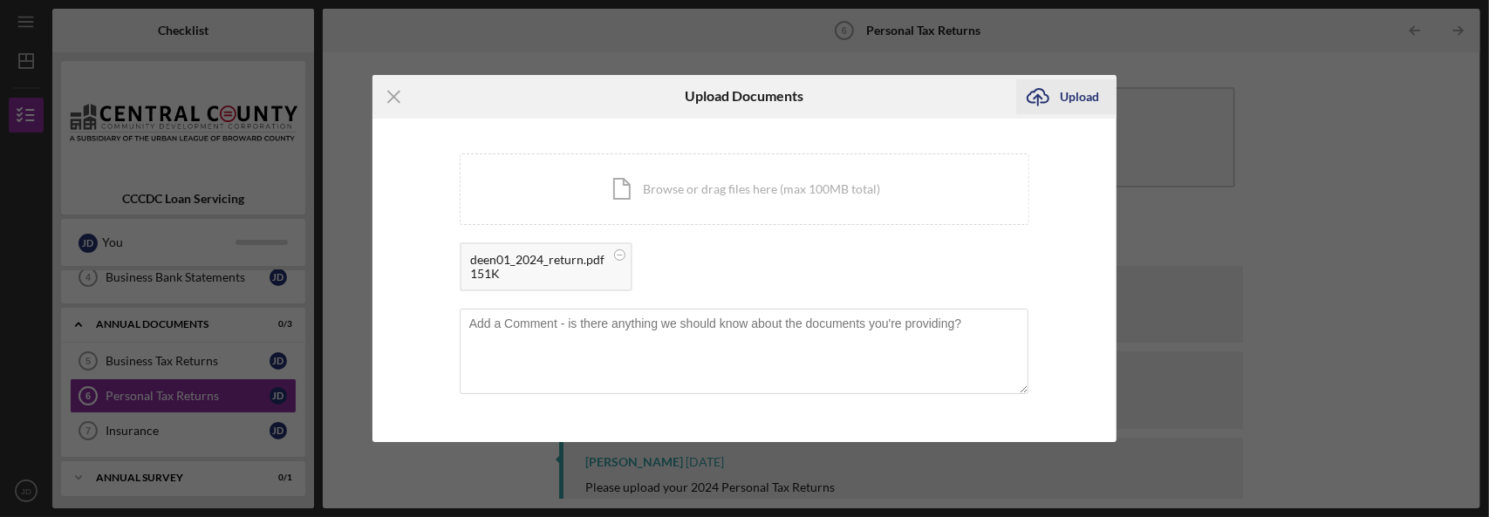
click at [884, 100] on div "Upload" at bounding box center [1078, 96] width 39 height 35
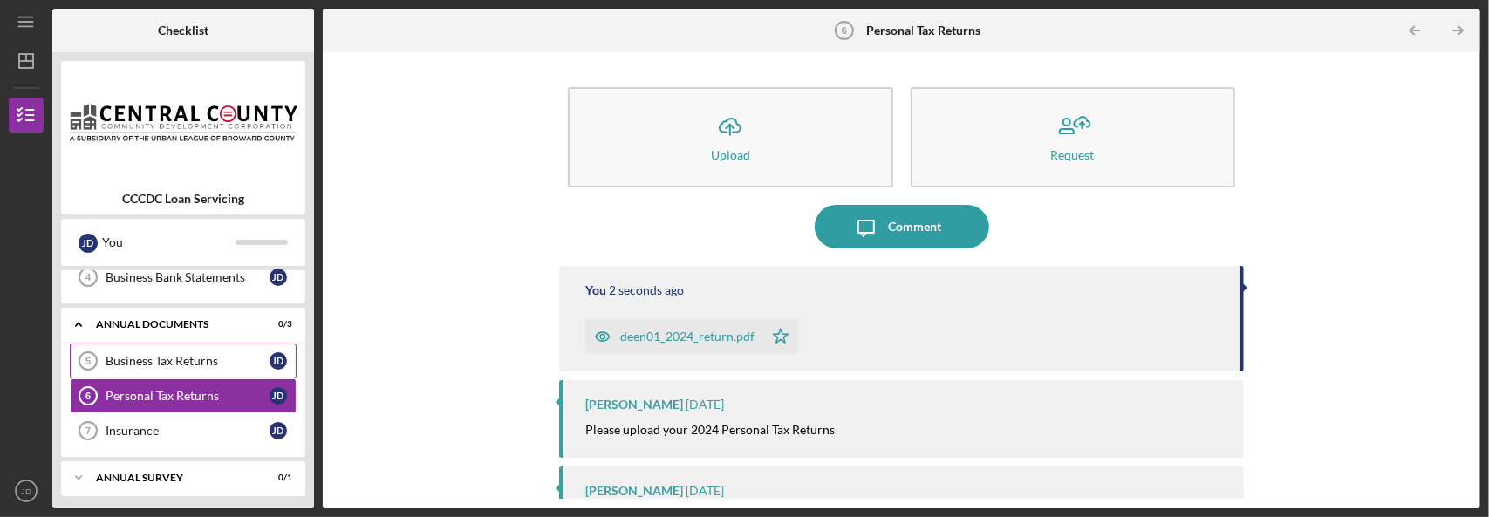
click at [188, 362] on div "Business Tax Returns" at bounding box center [188, 361] width 164 height 14
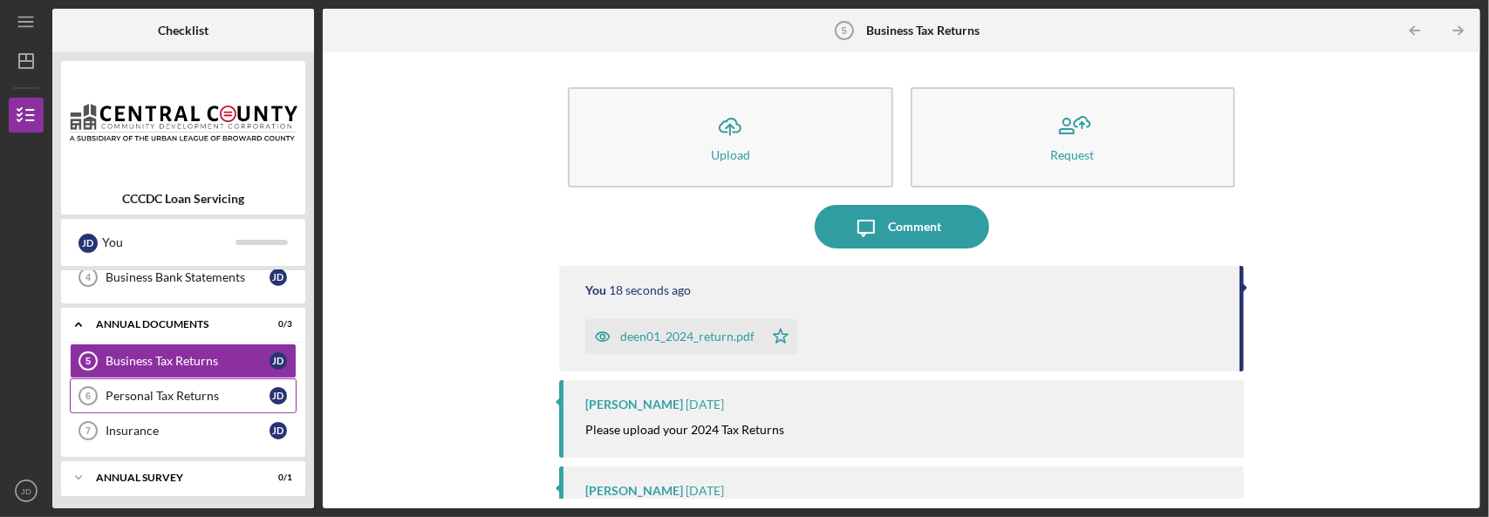
click at [201, 389] on div "Personal Tax Returns" at bounding box center [188, 396] width 164 height 14
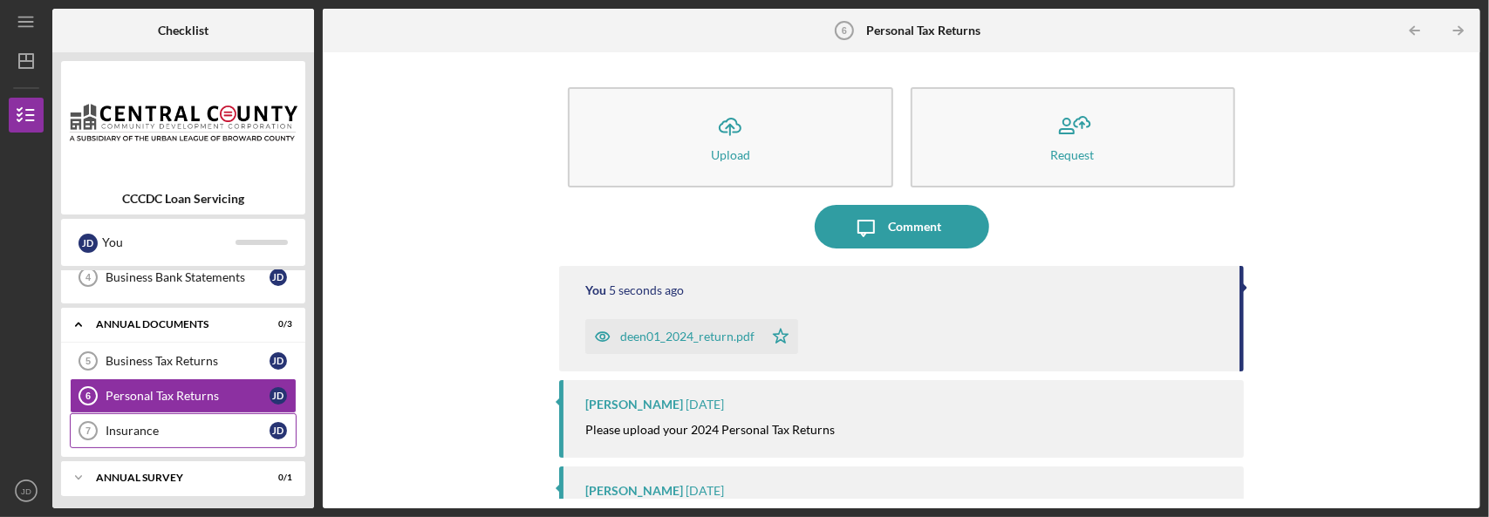
click at [192, 414] on link "Insurance 7 Insurance J D" at bounding box center [183, 430] width 227 height 35
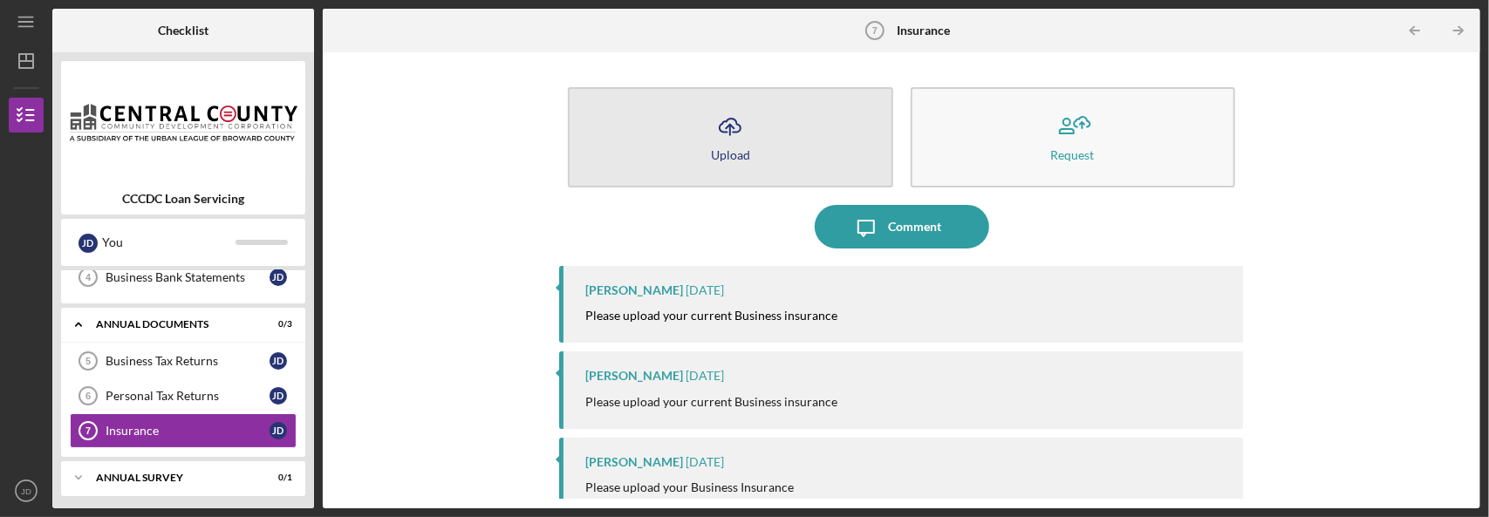
click at [744, 160] on button "Icon/Upload Upload" at bounding box center [730, 137] width 324 height 100
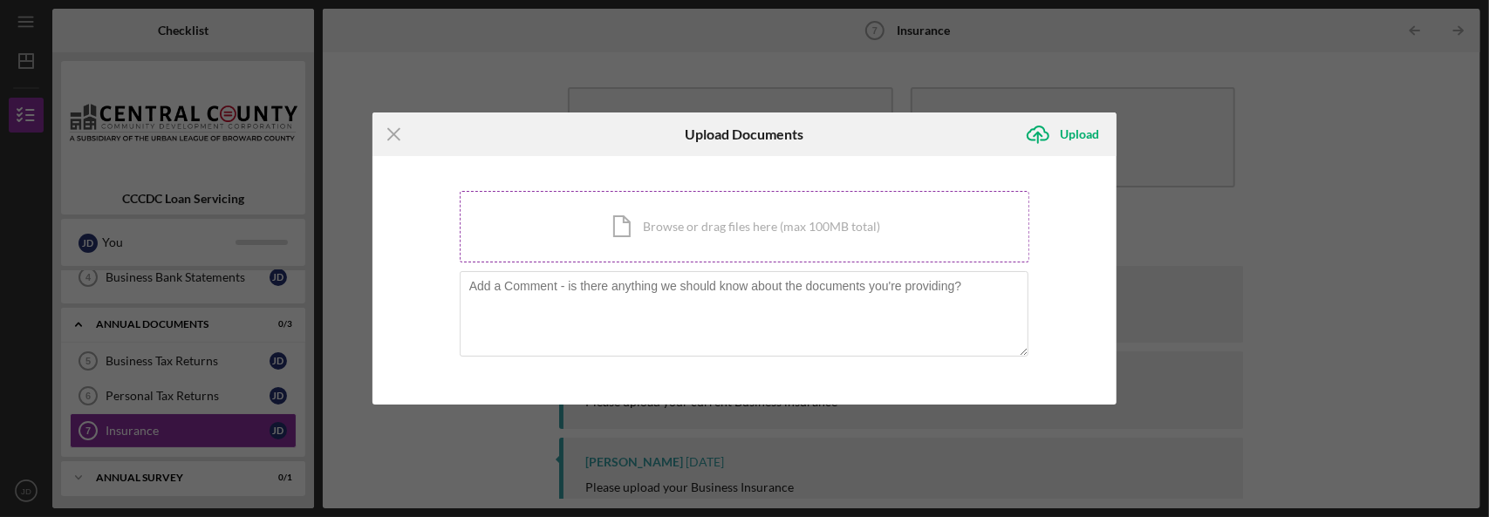
click at [783, 224] on div "Icon/Document Browse or drag files here (max 100MB total) Tap to choose files o…" at bounding box center [745, 227] width 570 height 72
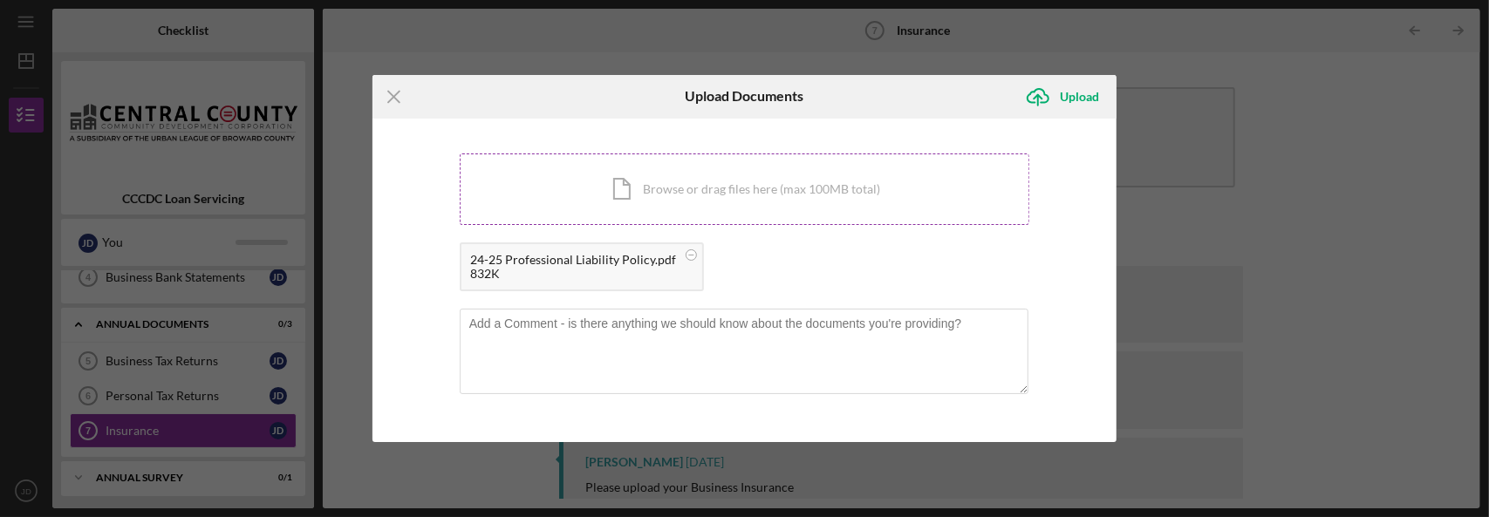
click at [727, 194] on div "Icon/Document Browse or drag files here (max 100MB total) Tap to choose files o…" at bounding box center [745, 189] width 570 height 72
click at [779, 216] on div "Icon/Document Browse or drag files here (max 100MB total) Tap to choose files o…" at bounding box center [745, 189] width 570 height 72
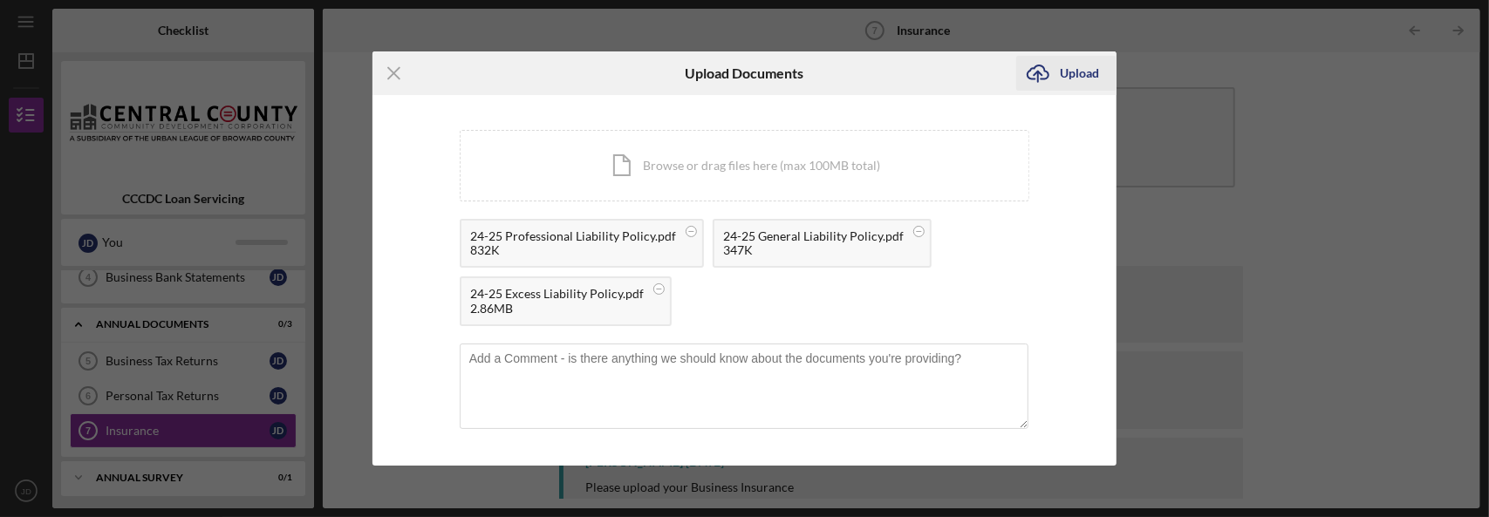
click at [884, 75] on div "Upload" at bounding box center [1078, 73] width 39 height 35
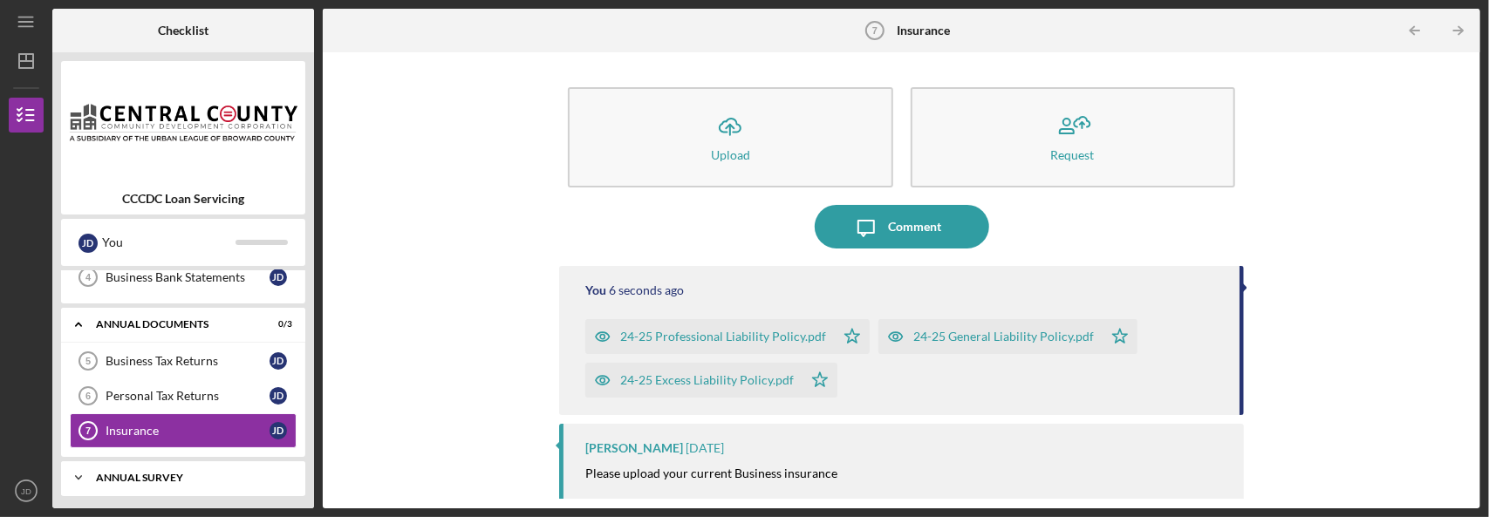
click at [167, 473] on div "Annual Survey" at bounding box center [189, 478] width 187 height 10
click at [78, 470] on icon "Icon/Expander" at bounding box center [78, 477] width 35 height 35
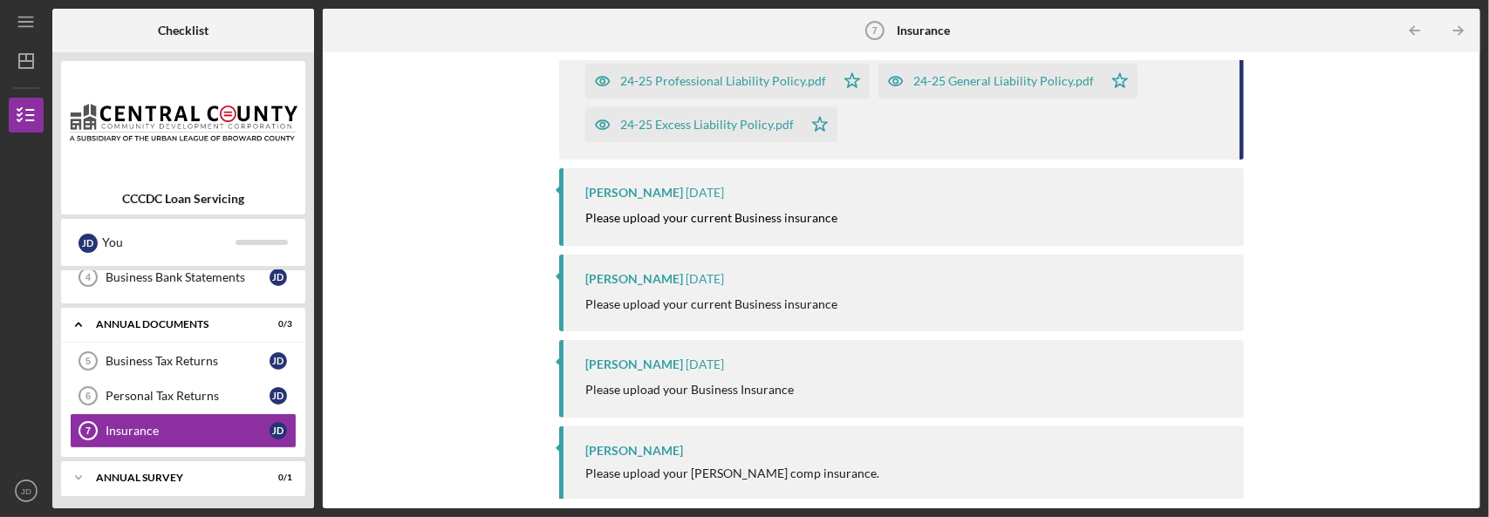
scroll to position [257, 0]
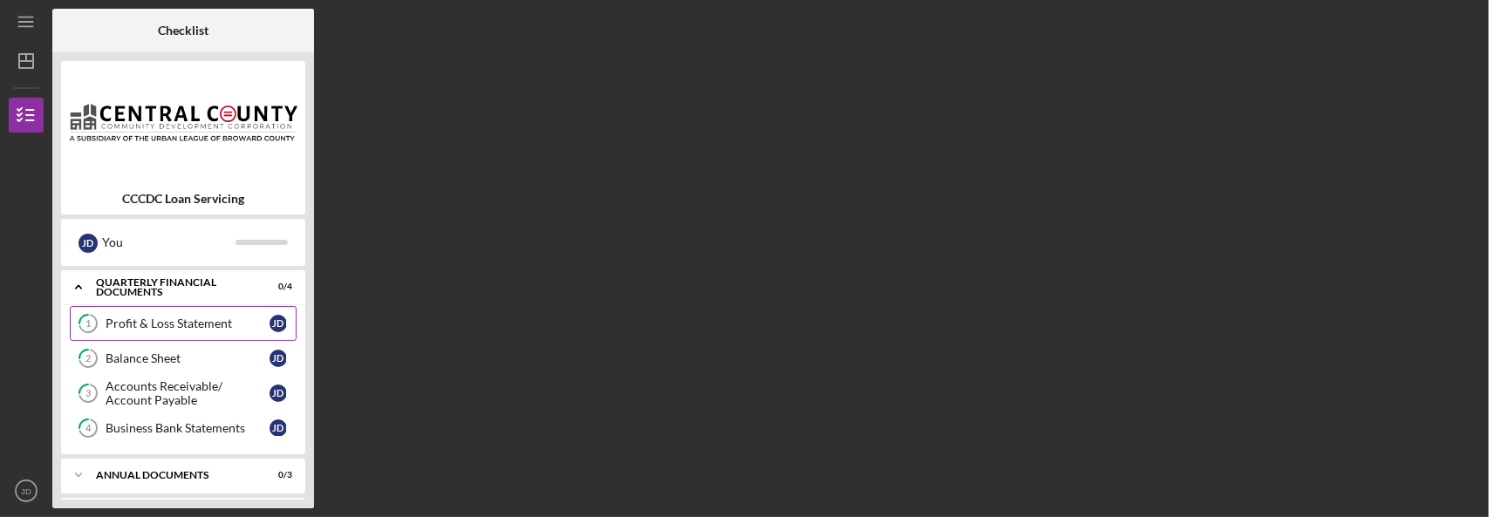
click at [208, 326] on div "Profit & Loss Statement" at bounding box center [188, 324] width 164 height 14
